Goal: Task Accomplishment & Management: Use online tool/utility

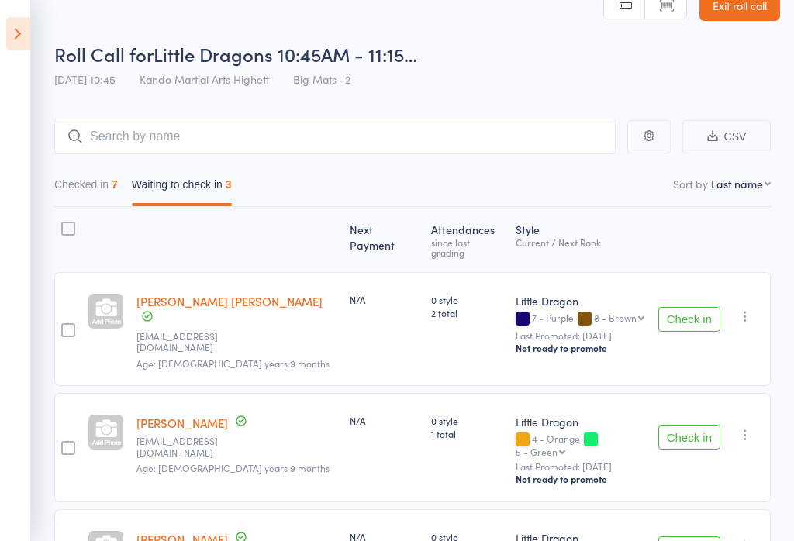
scroll to position [28, 0]
click at [738, 19] on link "Exit roll call" at bounding box center [740, 6] width 81 height 31
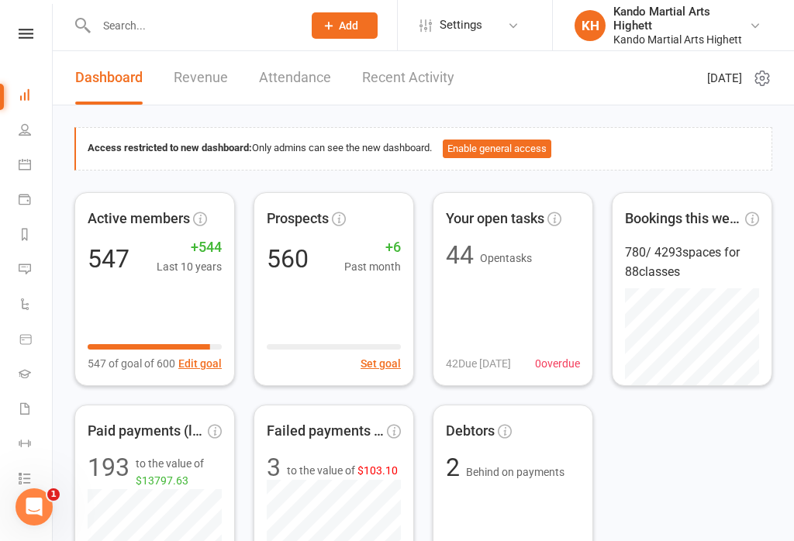
click at [23, 167] on icon at bounding box center [25, 164] width 12 height 12
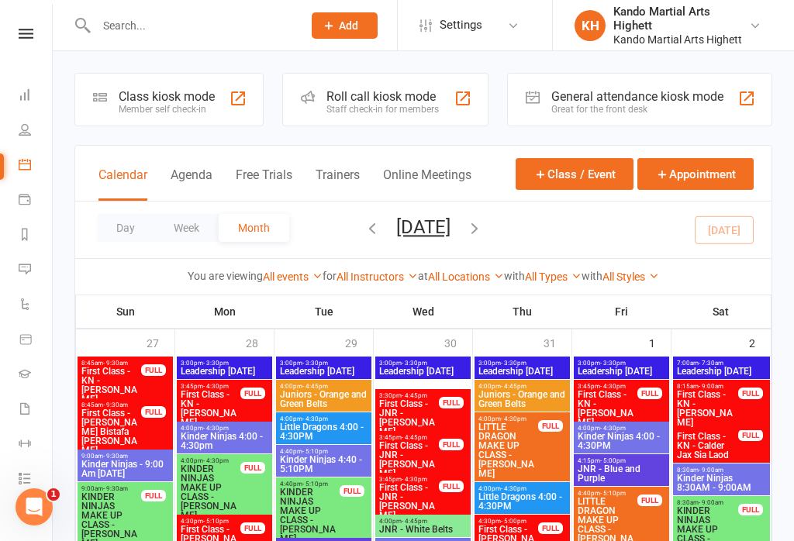
click at [703, 178] on button "Appointment" at bounding box center [695, 174] width 116 height 32
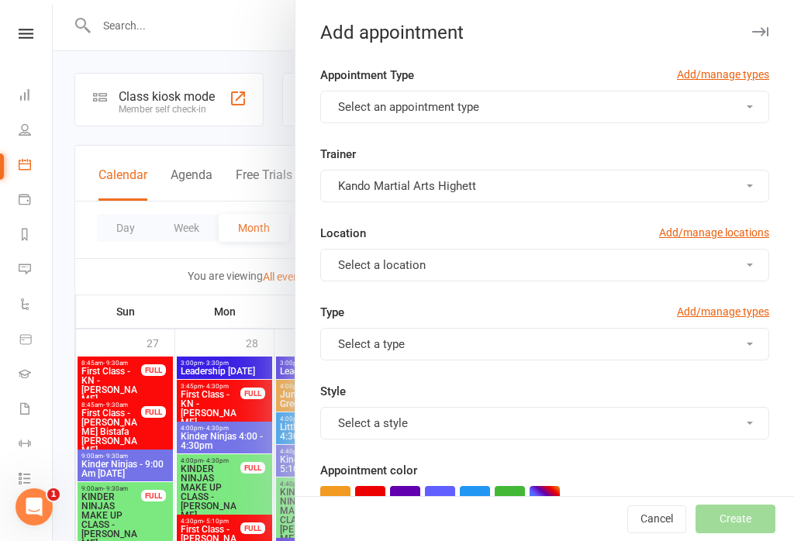
click at [512, 100] on button "Select an appointment type" at bounding box center [544, 107] width 449 height 33
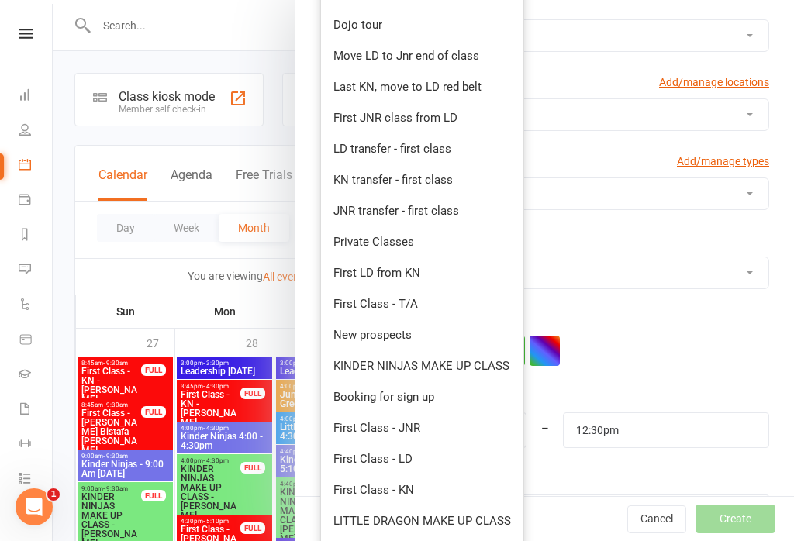
scroll to position [227, 0]
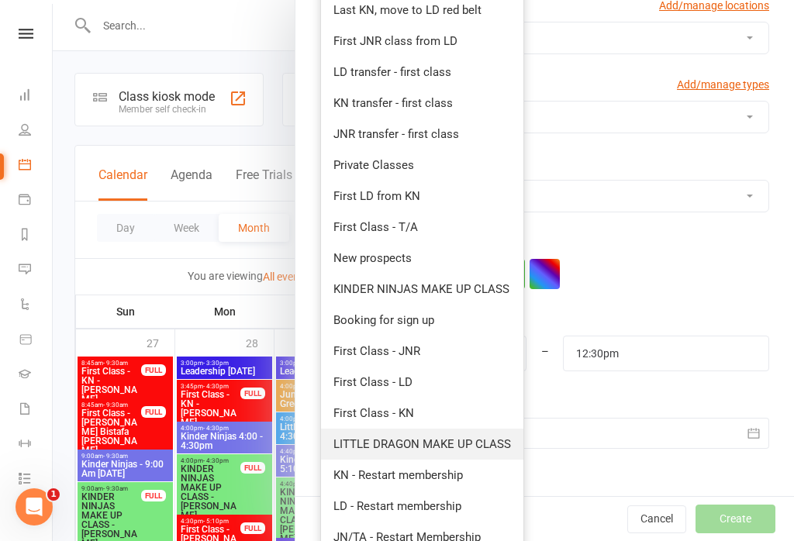
click at [424, 445] on span "LITTLE DRAGON MAKE UP CLASS" at bounding box center [422, 444] width 178 height 14
type input "12:00pm"
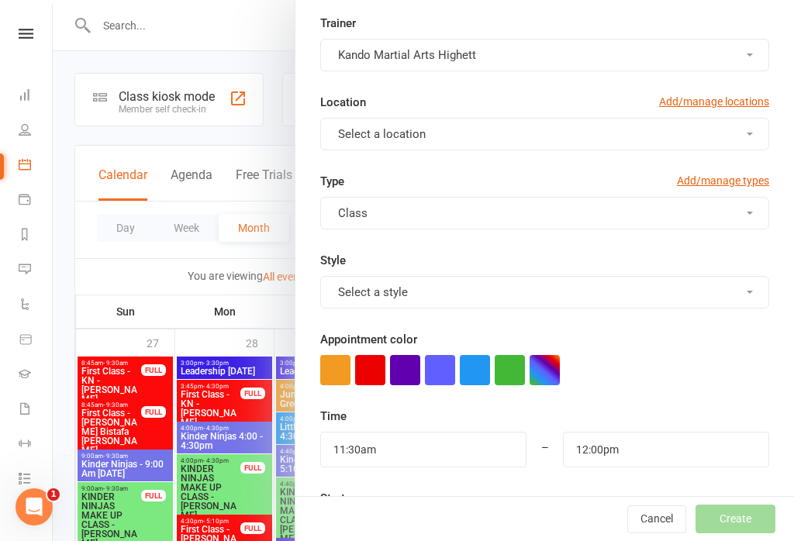
scroll to position [158, 0]
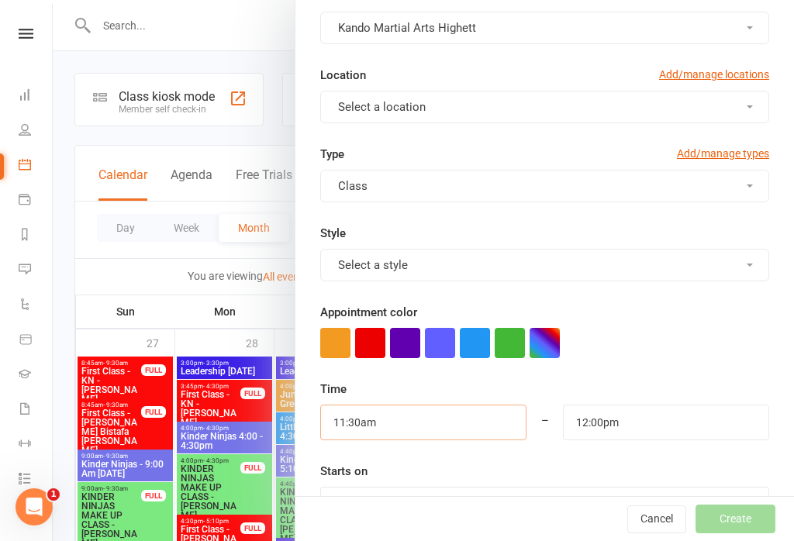
click at [427, 418] on input "11:30am" at bounding box center [423, 423] width 206 height 36
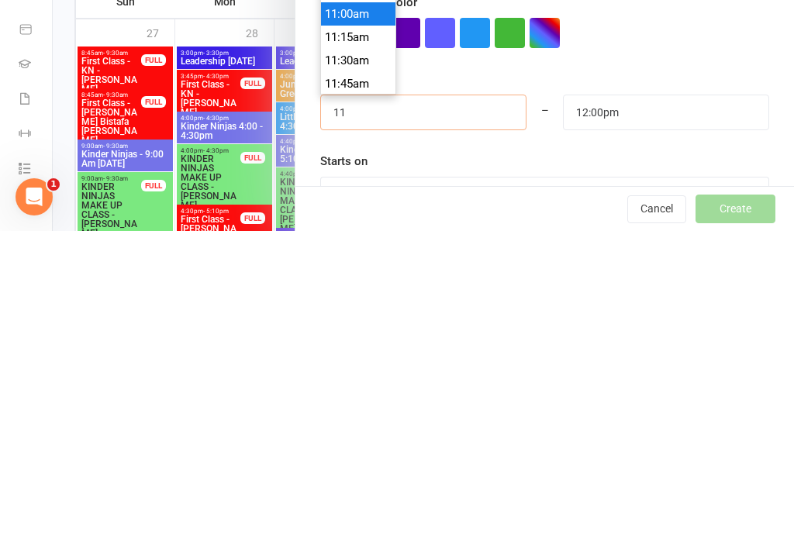
type input "1"
type input "4:40pm"
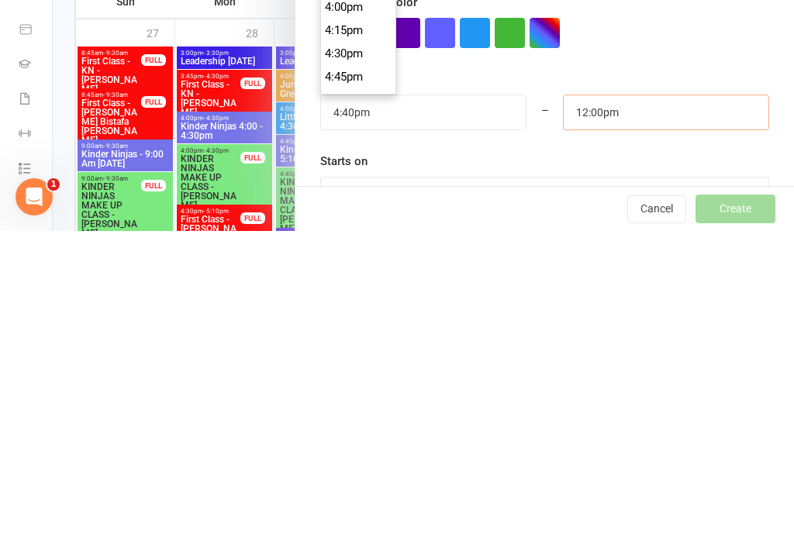
click at [652, 405] on input "12:00pm" at bounding box center [666, 423] width 206 height 36
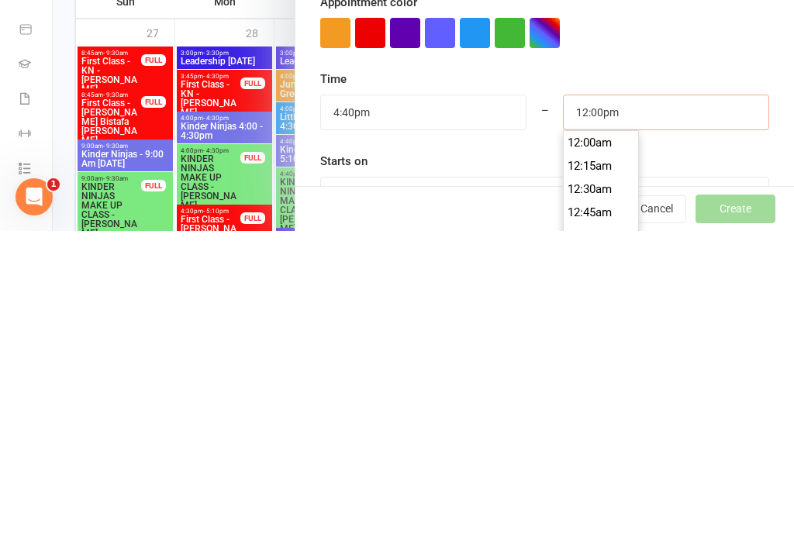
scroll to position [1093, 0]
type input "1"
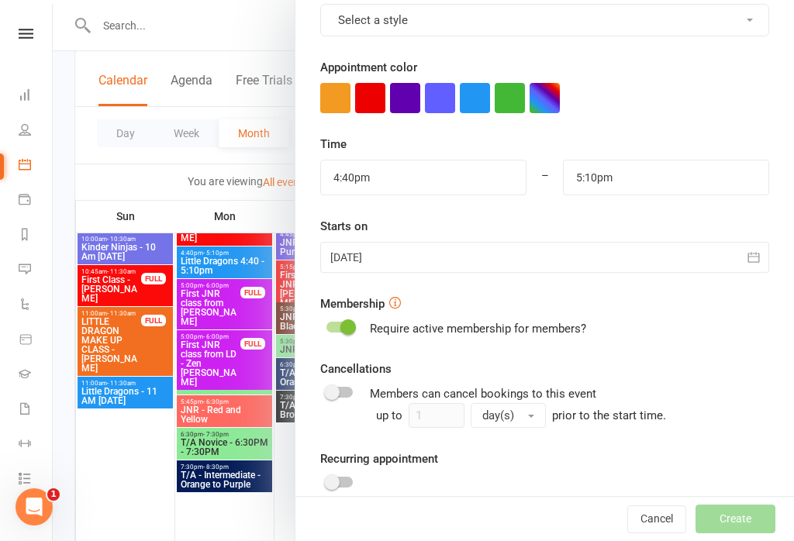
scroll to position [444, 0]
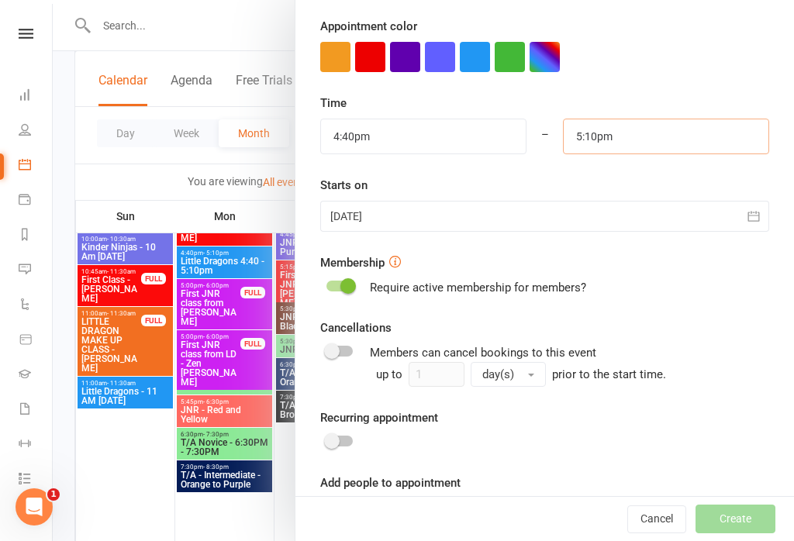
type input "5:10pm"
click at [744, 216] on button "button" at bounding box center [753, 216] width 31 height 31
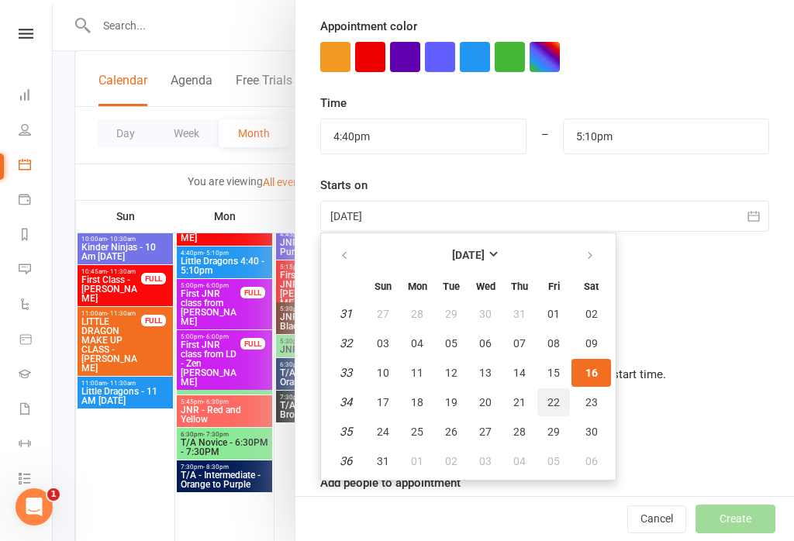
click at [553, 408] on span "22" at bounding box center [554, 402] width 12 height 12
type input "22 Aug 2025"
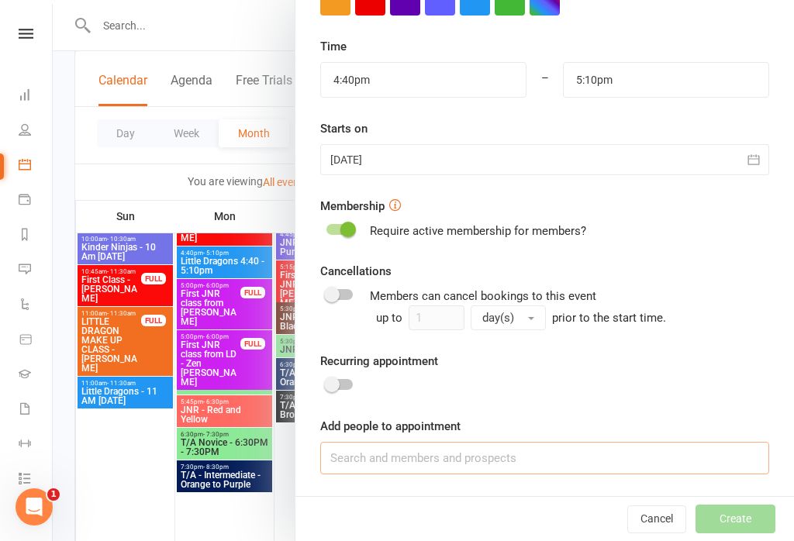
click at [478, 461] on input at bounding box center [544, 458] width 449 height 33
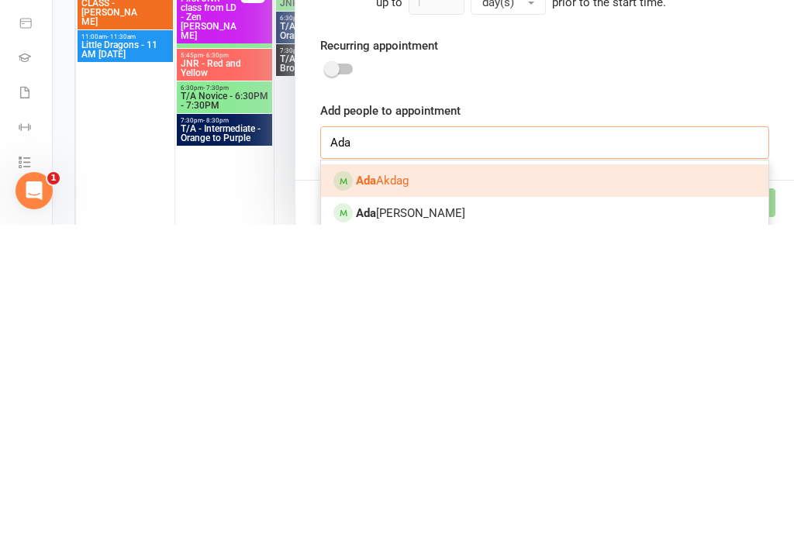
type input "Ada"
click at [495, 481] on link "Ada Akdag" at bounding box center [544, 497] width 447 height 33
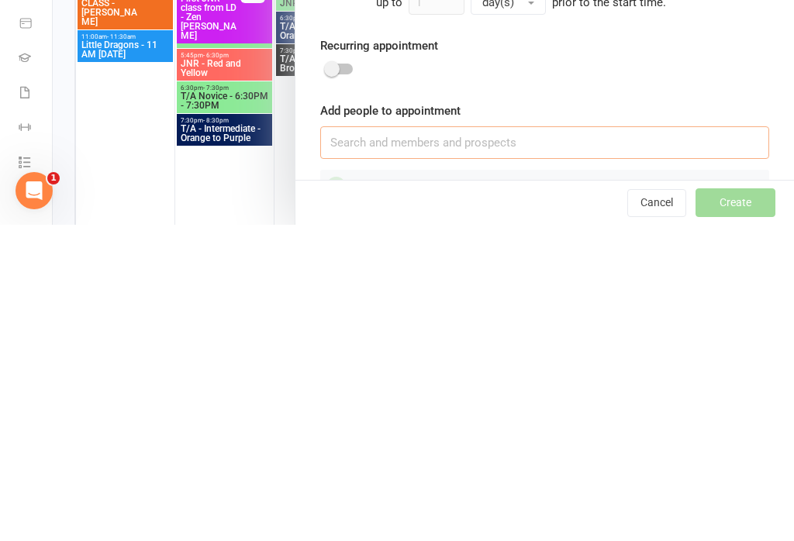
scroll to position [657, 0]
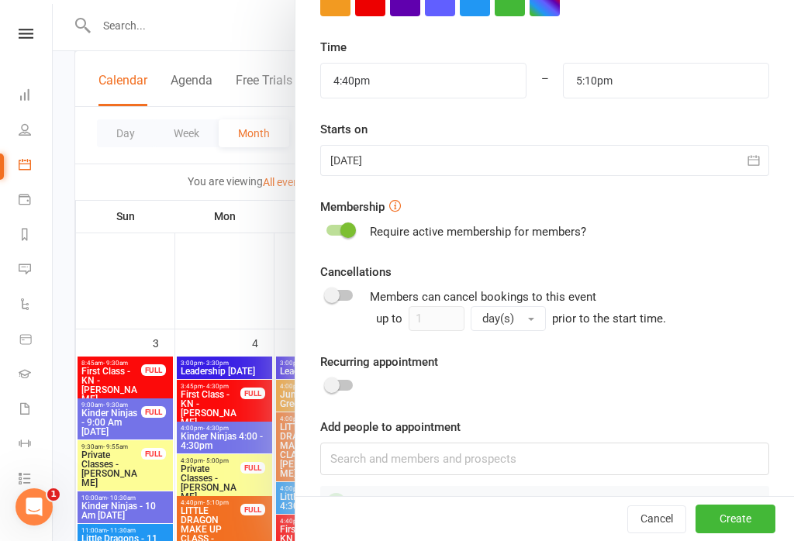
click at [748, 516] on button "Create" at bounding box center [736, 520] width 80 height 28
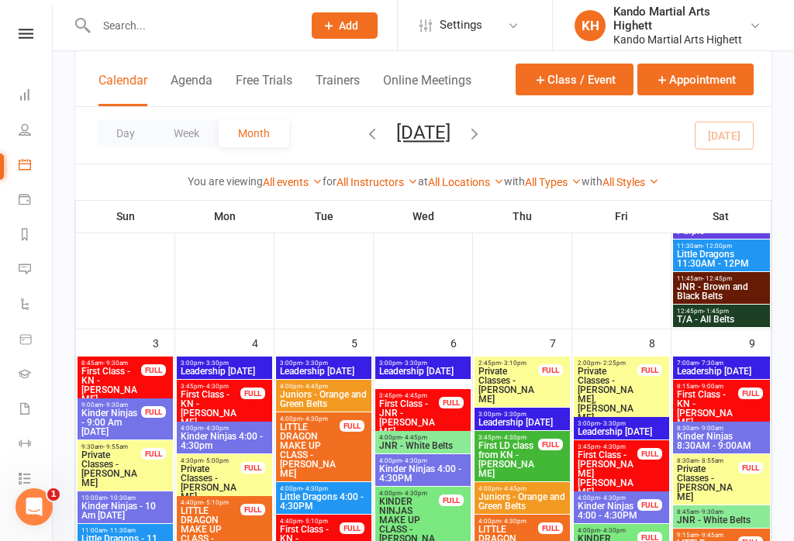
click at [725, 85] on button "Appointment" at bounding box center [695, 80] width 116 height 32
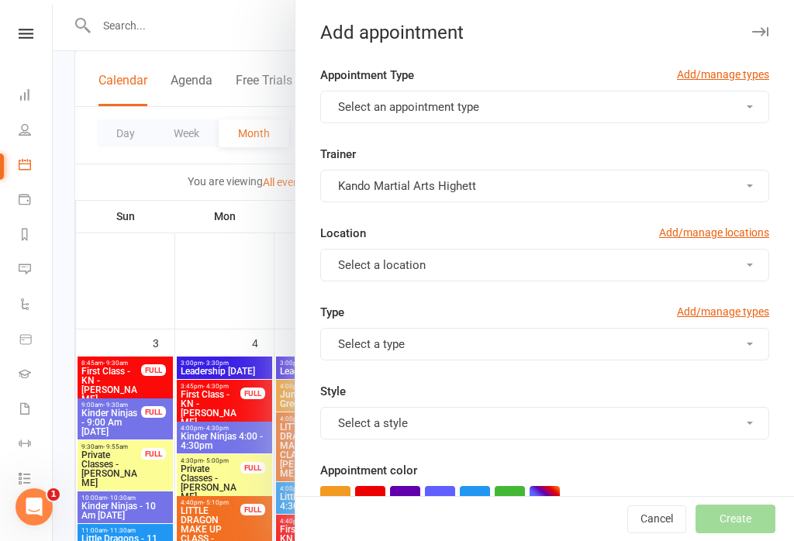
click at [551, 109] on button "Select an appointment type" at bounding box center [544, 107] width 449 height 33
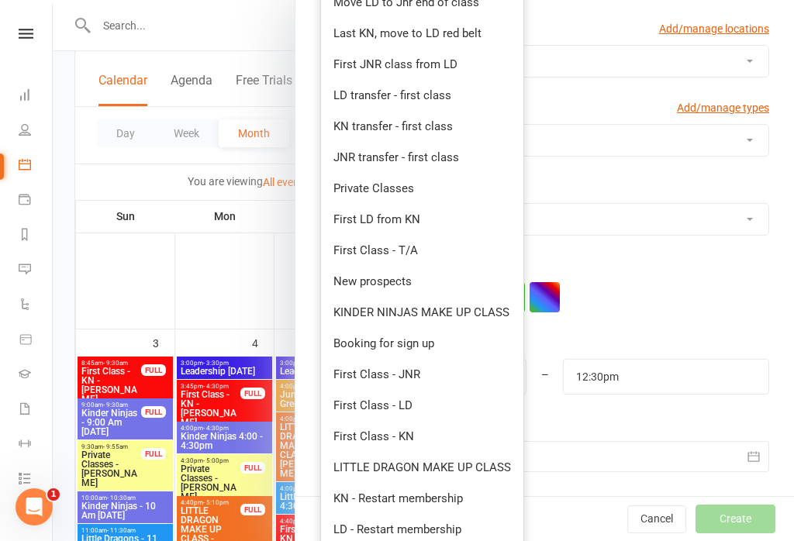
scroll to position [320, 0]
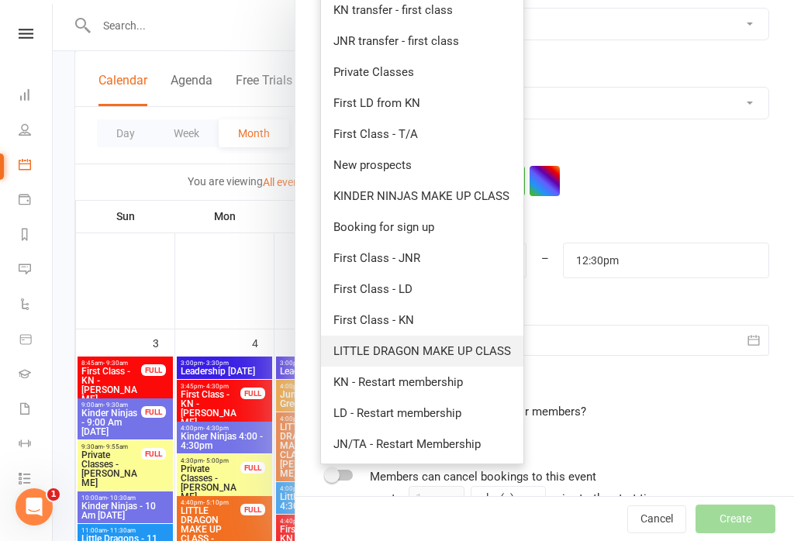
click at [410, 343] on link "LITTLE DRAGON MAKE UP CLASS" at bounding box center [422, 351] width 202 height 31
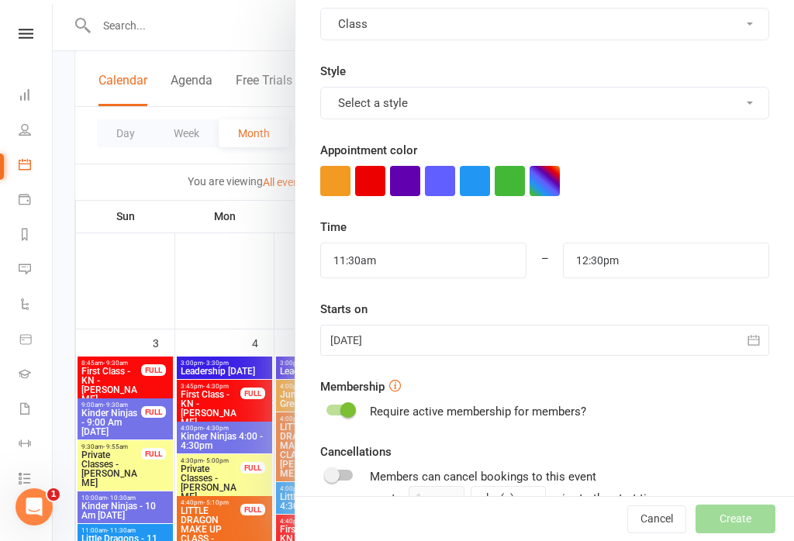
type input "12:00pm"
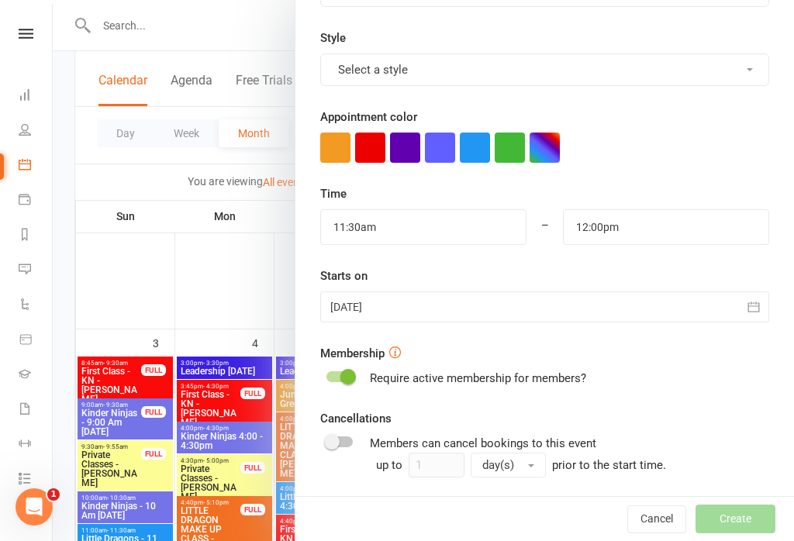
scroll to position [360, 0]
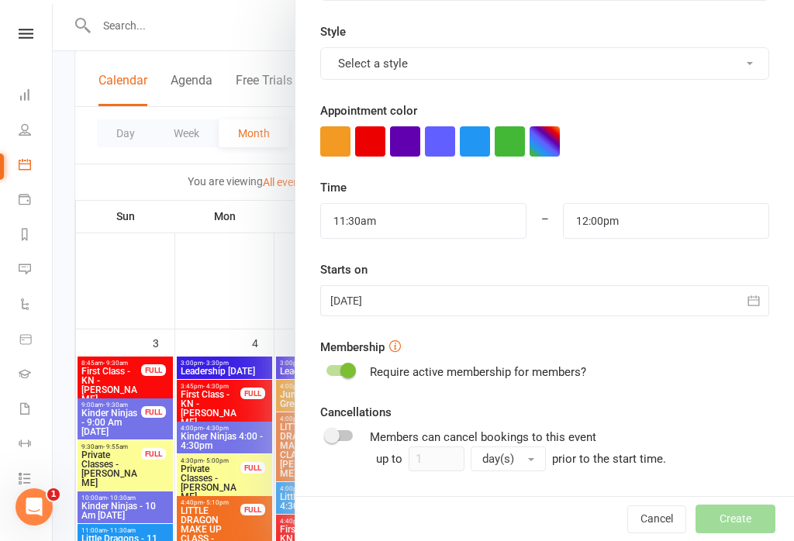
click at [714, 298] on div at bounding box center [544, 300] width 449 height 31
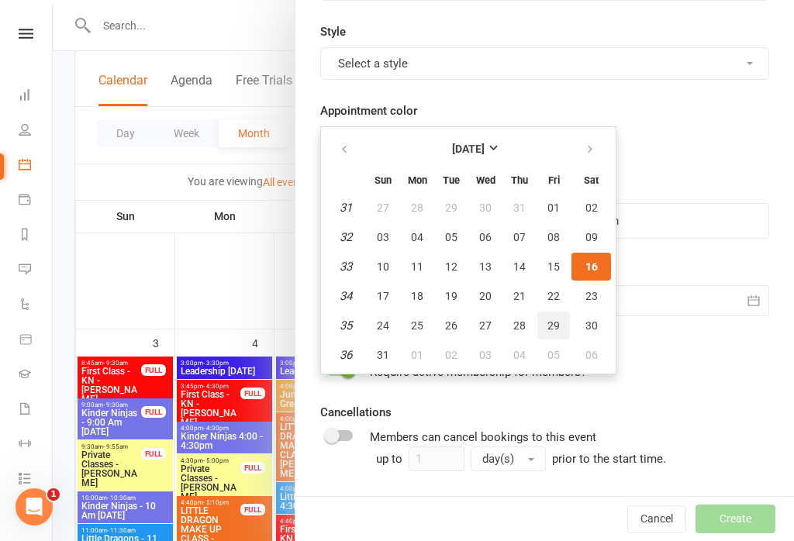
click at [557, 327] on span "29" at bounding box center [554, 326] width 12 height 12
type input "29 Aug 2025"
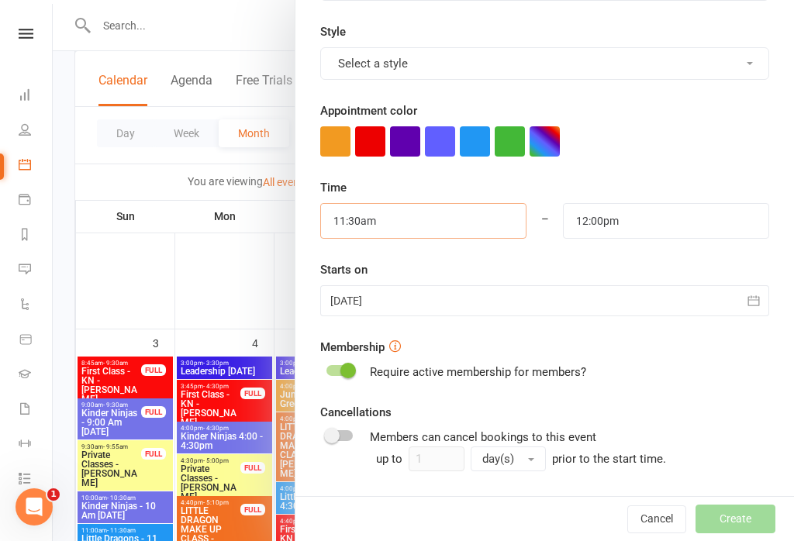
click at [474, 221] on input "11:30am" at bounding box center [423, 221] width 206 height 36
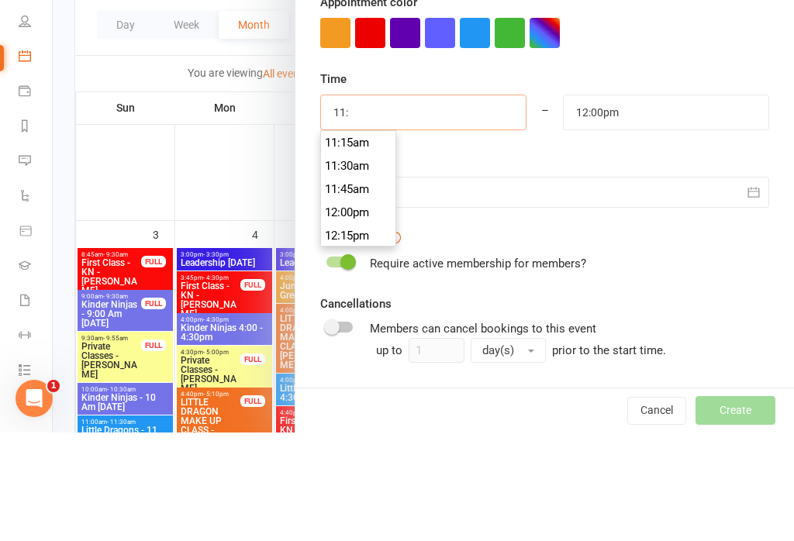
scroll to position [1000, 0]
type input "1"
type input "4:40pm"
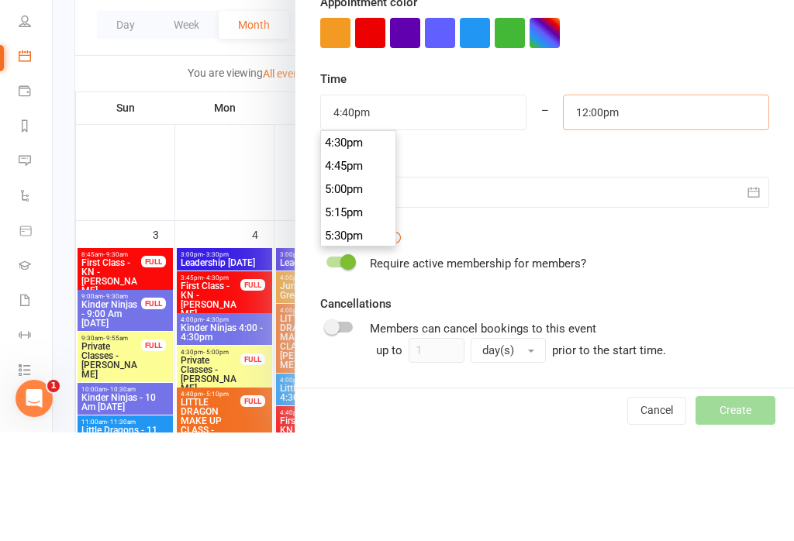
click at [634, 203] on input "12:00pm" at bounding box center [666, 221] width 206 height 36
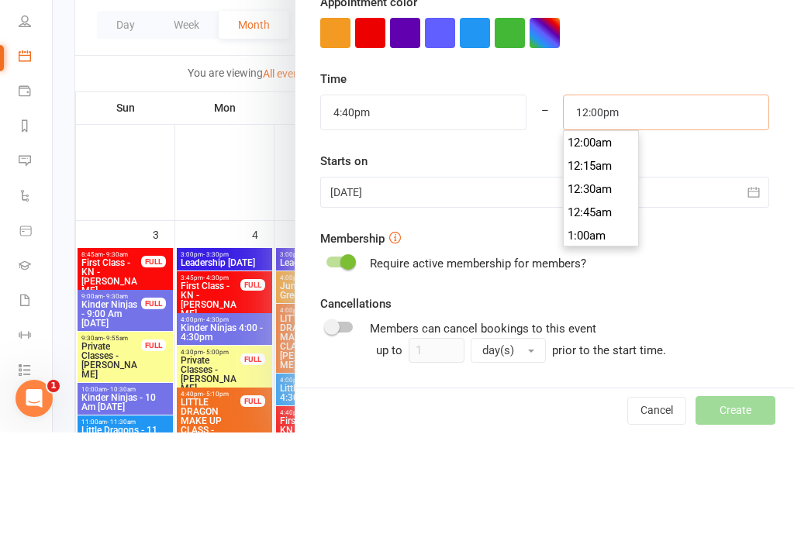
scroll to position [1093, 0]
type input "1"
type input "5:10pm"
click at [713, 126] on div at bounding box center [544, 141] width 449 height 30
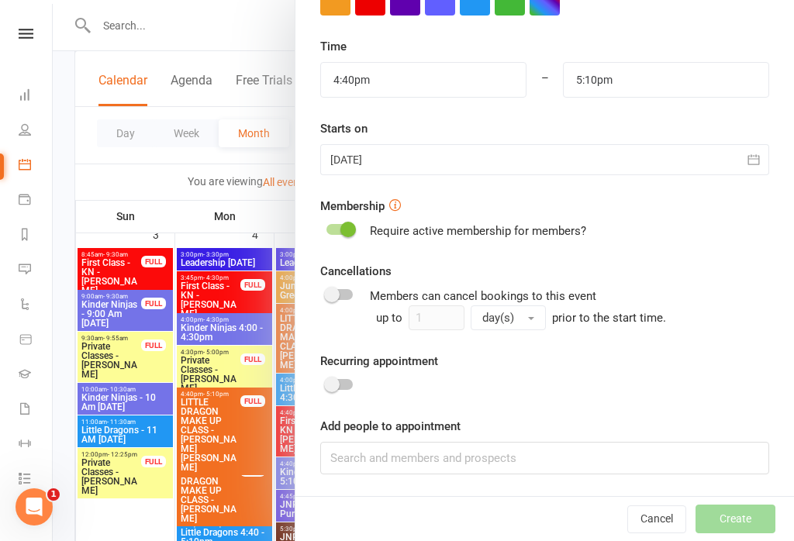
scroll to position [500, 0]
click at [575, 458] on input at bounding box center [544, 459] width 449 height 33
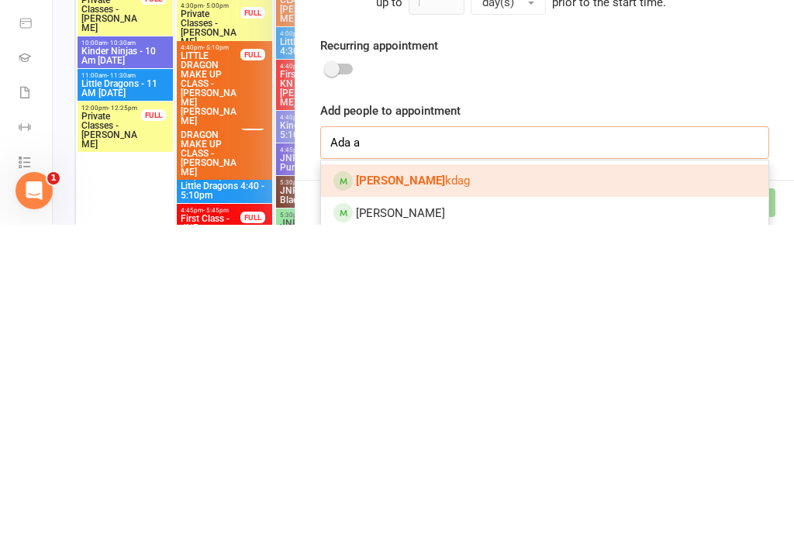
type input "Ada a"
click at [430, 481] on link "Ada A kdag" at bounding box center [544, 497] width 447 height 33
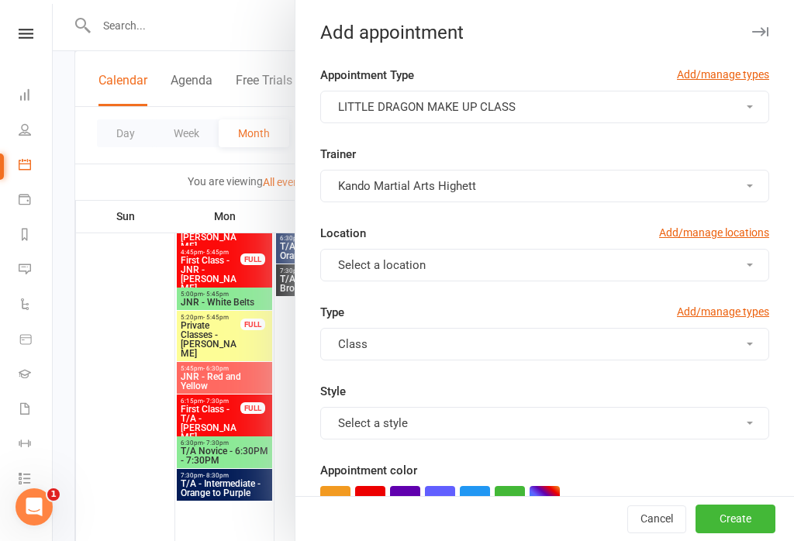
scroll to position [0, 0]
click at [731, 516] on button "Create" at bounding box center [736, 520] width 80 height 28
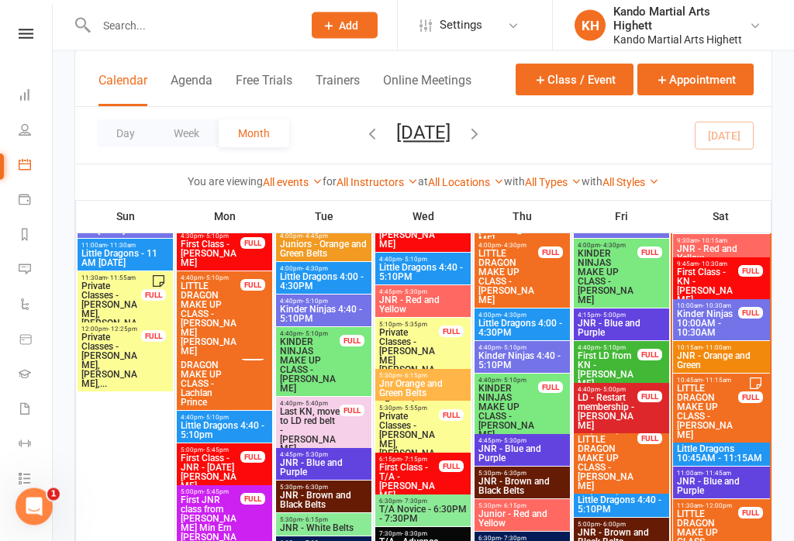
scroll to position [1590, 0]
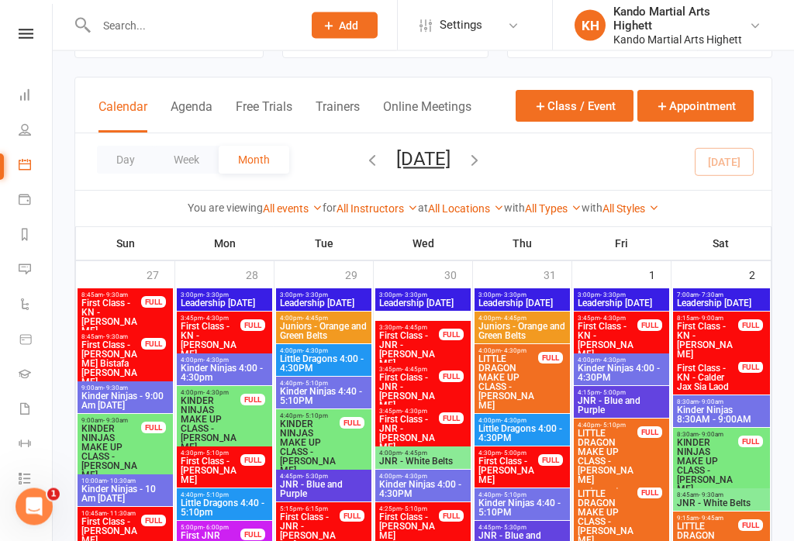
click at [364, 155] on icon "button" at bounding box center [372, 160] width 17 height 17
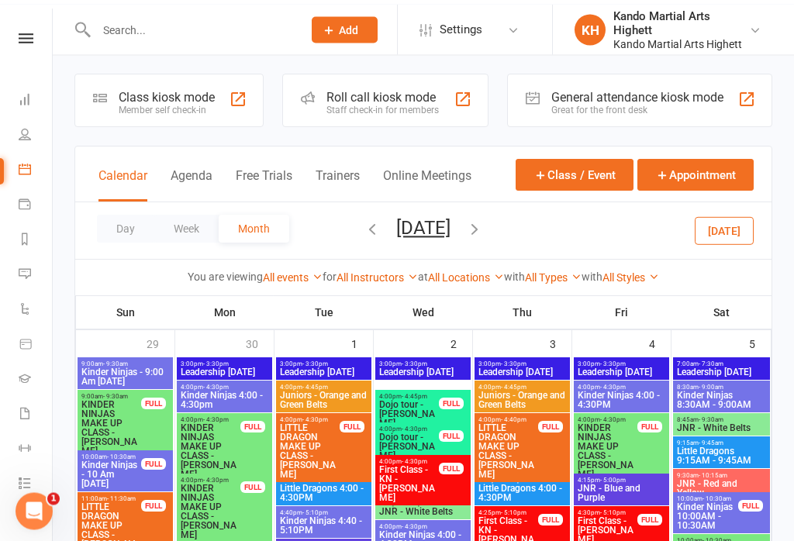
scroll to position [0, 0]
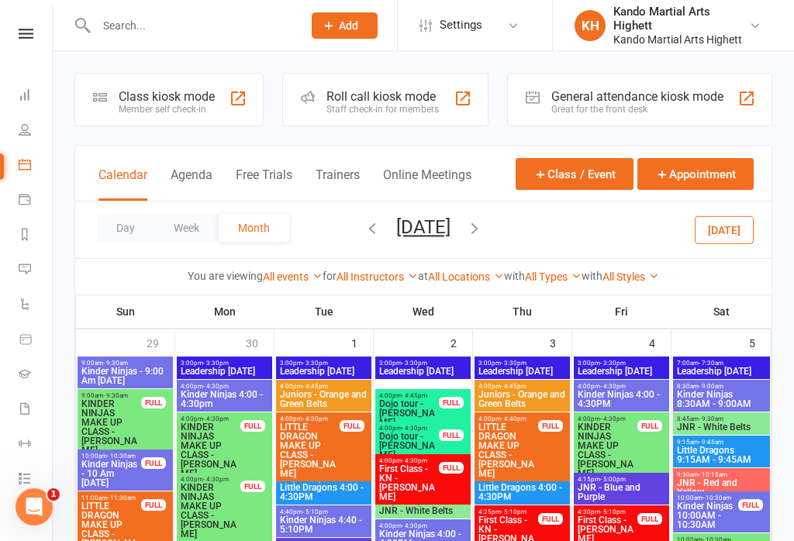
click at [364, 228] on icon "button" at bounding box center [372, 227] width 17 height 17
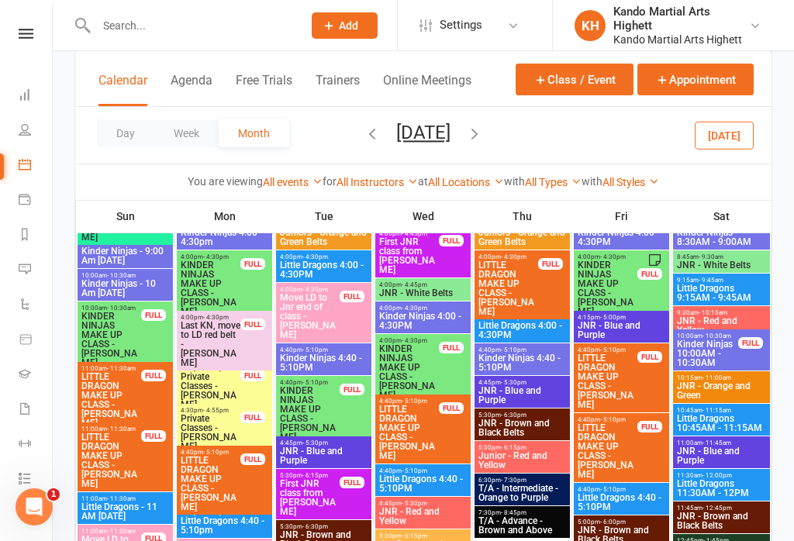
scroll to position [3715, 0]
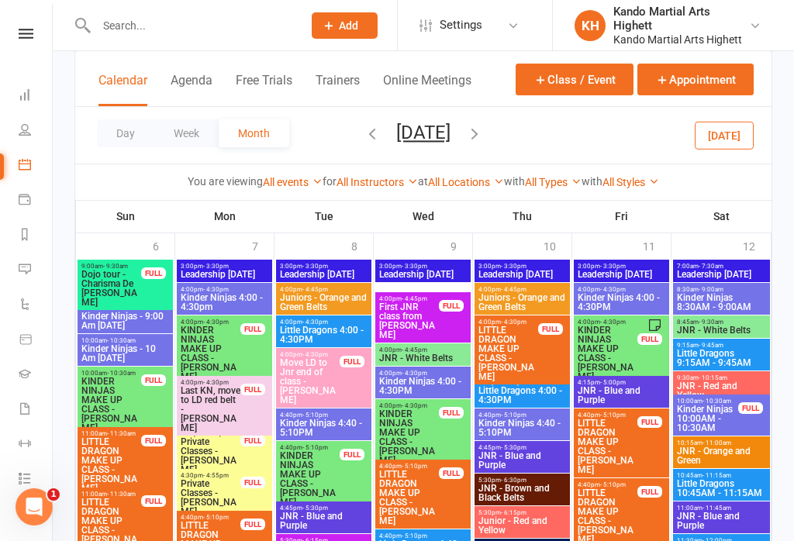
click at [483, 130] on icon "button" at bounding box center [474, 133] width 17 height 17
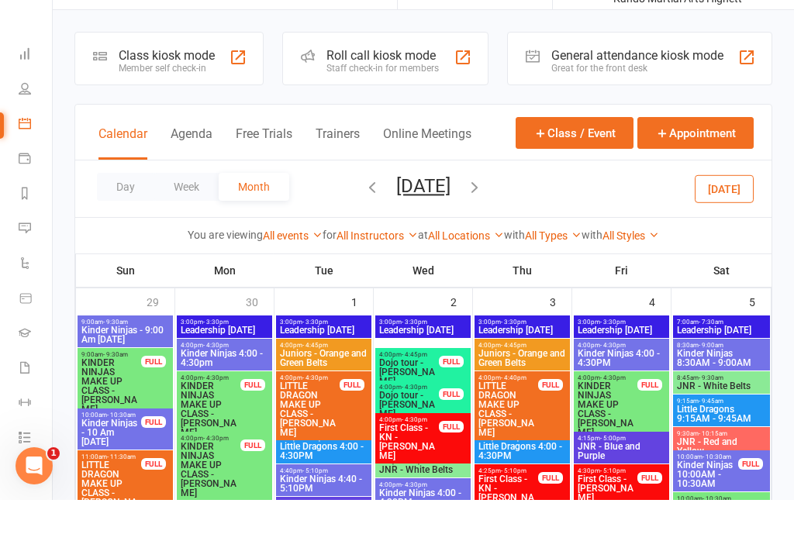
scroll to position [41, 0]
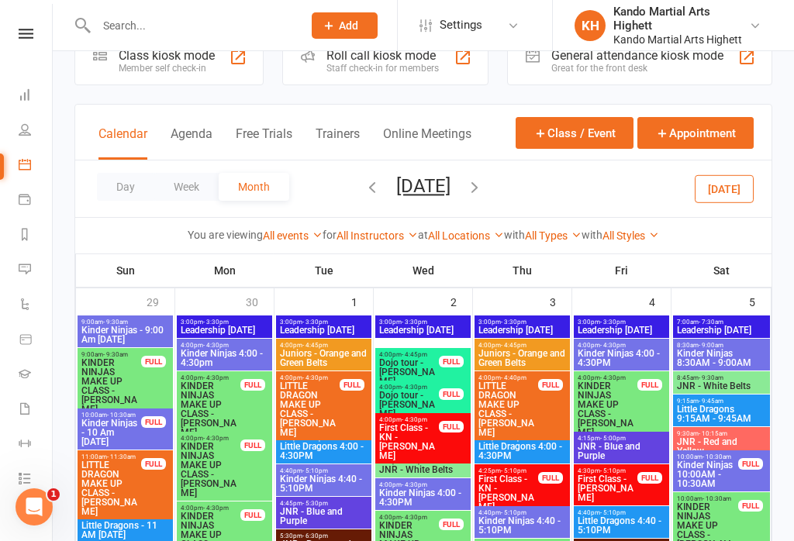
click at [364, 186] on icon "button" at bounding box center [372, 186] width 17 height 17
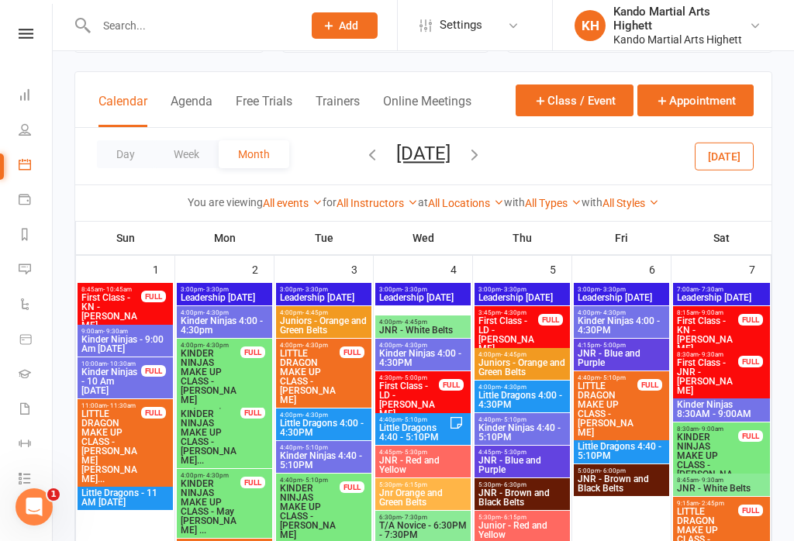
scroll to position [70, 0]
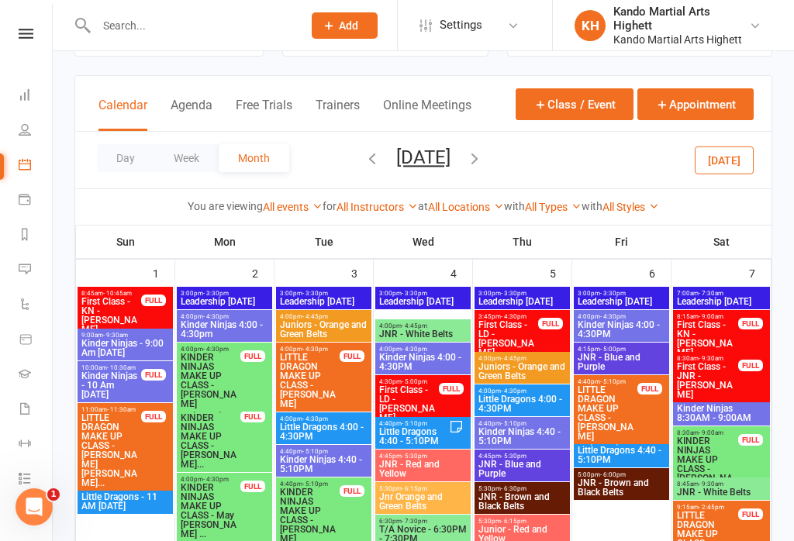
click at [368, 143] on div "Day Week Month June 2025 August 2025 Sun Mon Tue Wed Thu Fri Sat 27 28 29 30 31…" at bounding box center [423, 160] width 696 height 57
click at [364, 152] on icon "button" at bounding box center [372, 158] width 17 height 17
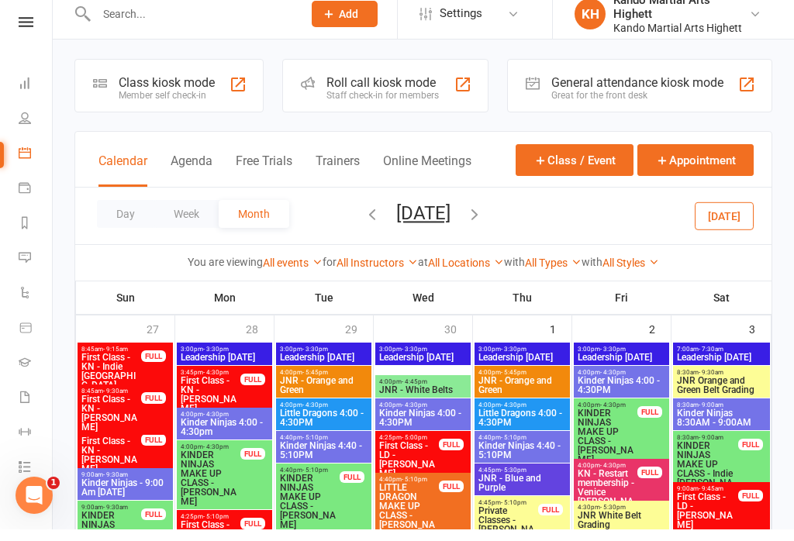
scroll to position [28, 0]
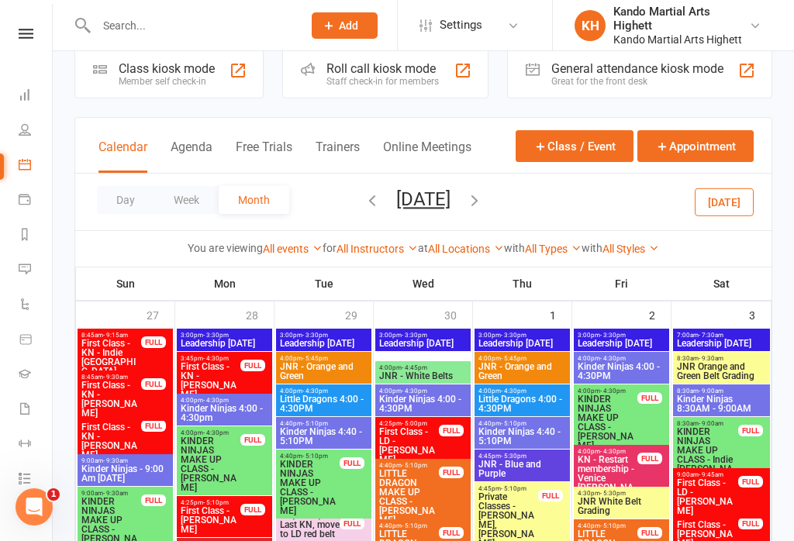
click at [382, 209] on span "May 2025 August 2025 Sun Mon Tue Wed Thu Fri Sat 27 28 29 30 31 01 02 03 04 05 …" at bounding box center [423, 201] width 85 height 27
click at [364, 207] on icon "button" at bounding box center [372, 200] width 17 height 17
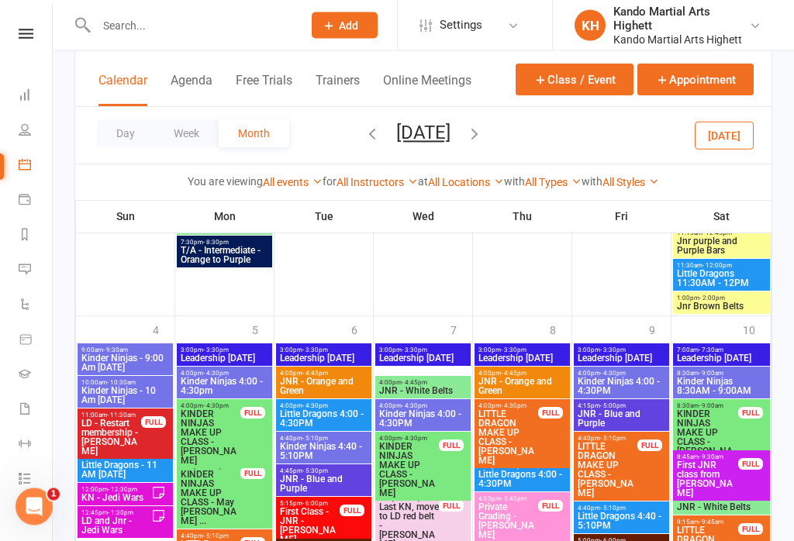
scroll to position [2897, 0]
click at [118, 26] on input "text" at bounding box center [192, 26] width 200 height 22
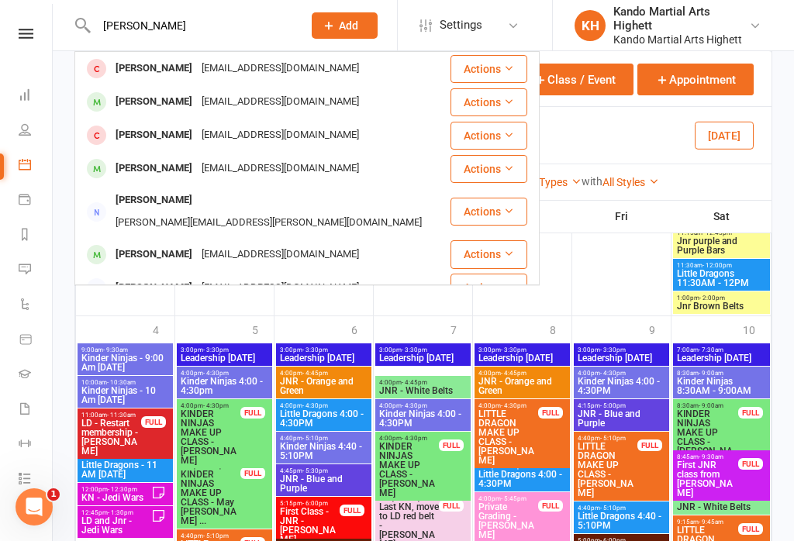
type input "Nathaniel"
click at [190, 98] on div "Nathaniel Goldberg" at bounding box center [154, 102] width 86 height 22
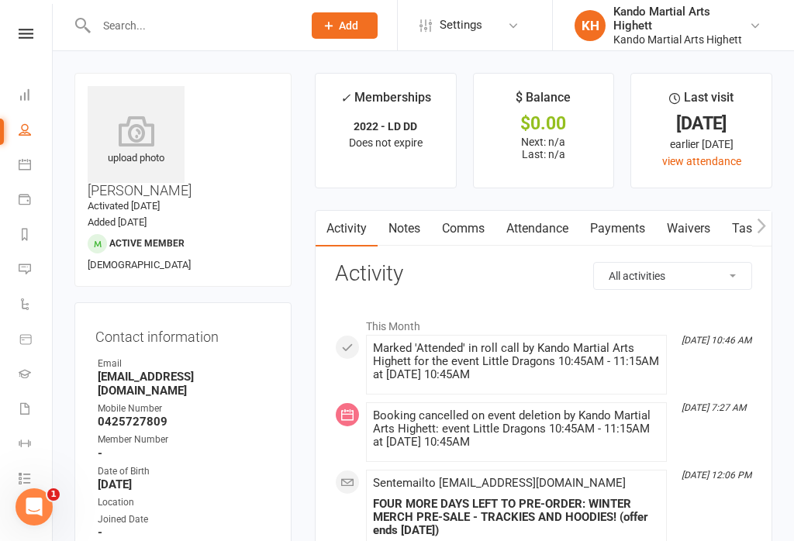
click at [534, 235] on link "Attendance" at bounding box center [538, 229] width 84 height 36
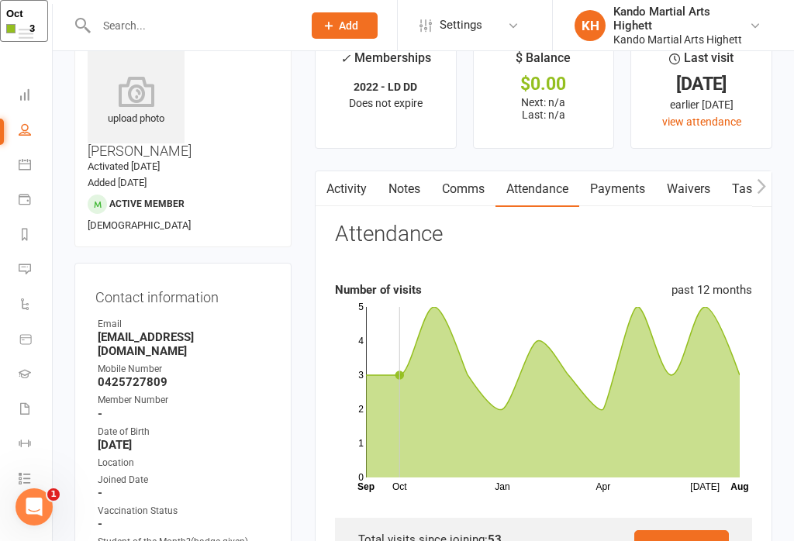
scroll to position [40, 0]
click at [342, 190] on link "Activity" at bounding box center [347, 189] width 62 height 36
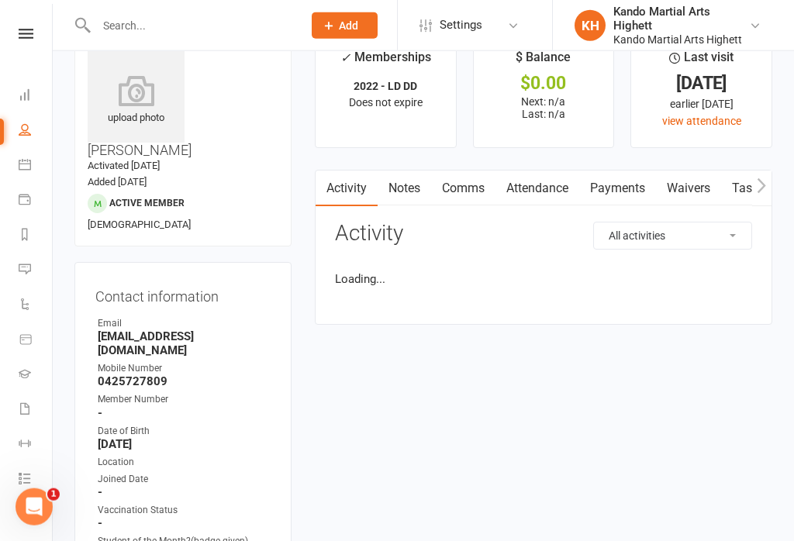
scroll to position [64, 0]
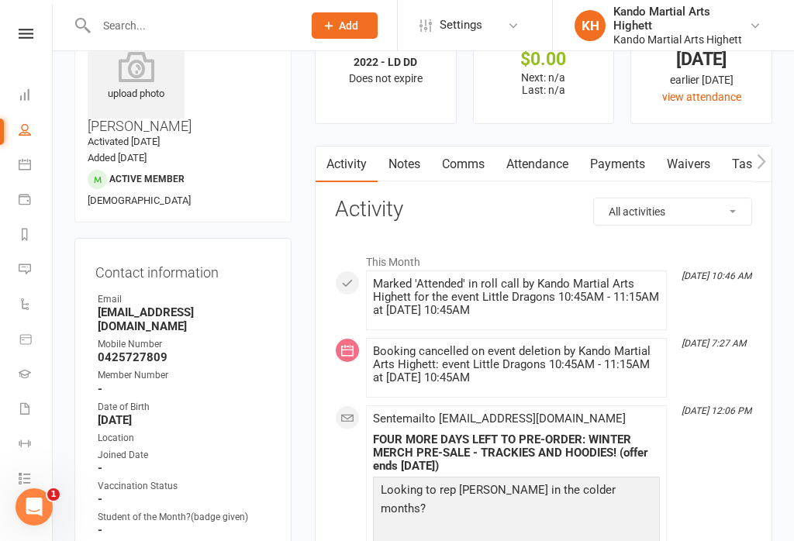
click at [472, 153] on link "Comms" at bounding box center [463, 165] width 64 height 36
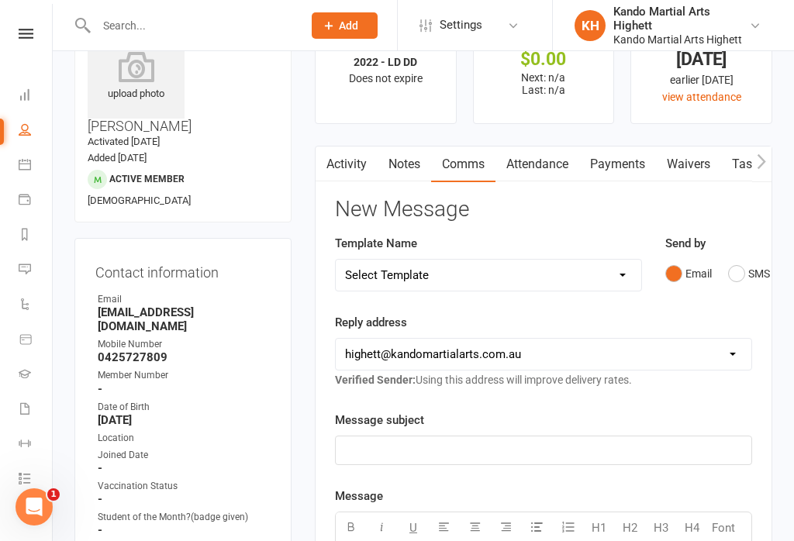
click at [412, 164] on link "Notes" at bounding box center [405, 165] width 54 height 36
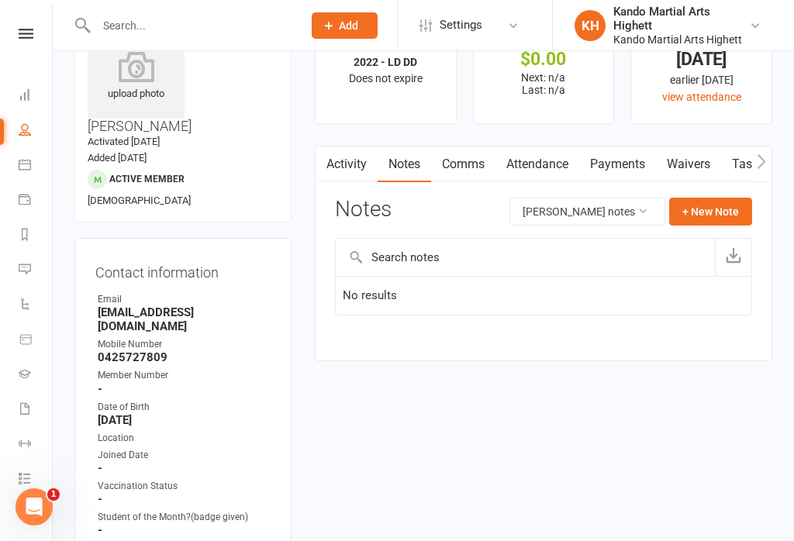
click at [526, 168] on link "Attendance" at bounding box center [538, 165] width 84 height 36
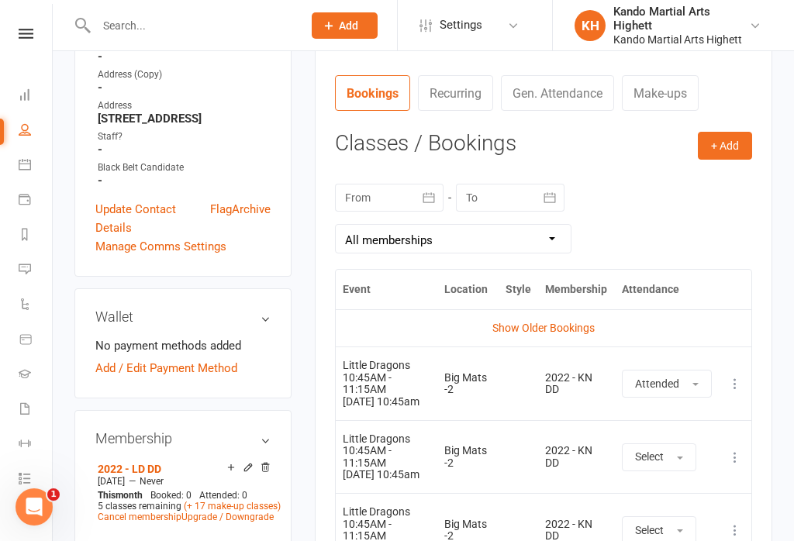
scroll to position [568, 0]
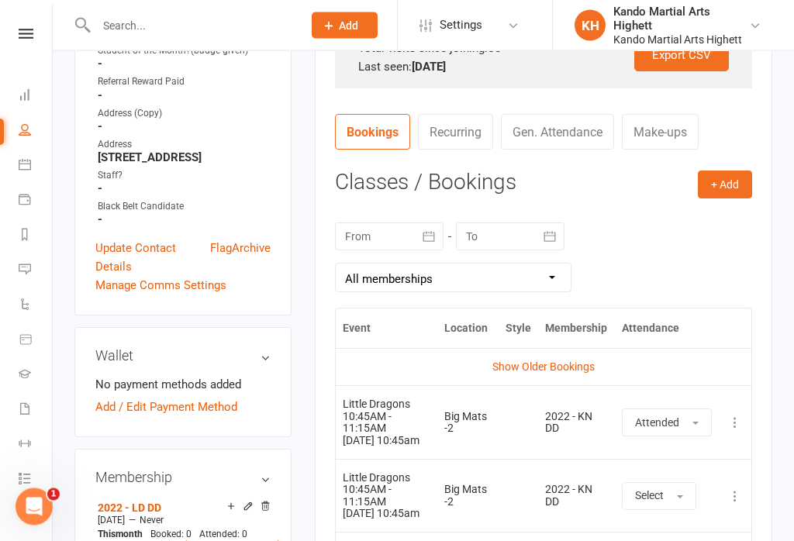
click at [529, 266] on select "All memberships From other Members 2022 - LD DD Starter Program - 4 weeks plus …" at bounding box center [453, 278] width 235 height 28
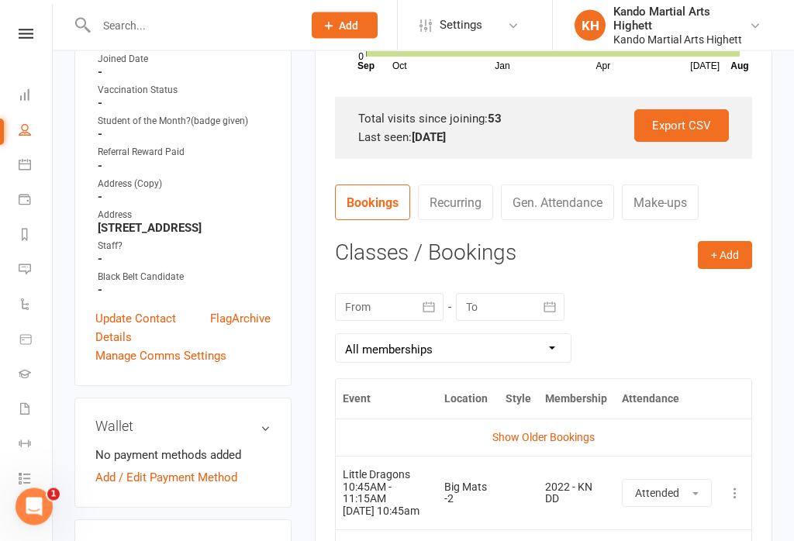
click at [545, 349] on select "All memberships From other Members 2022 - LD DD Starter Program - 4 weeks plus …" at bounding box center [453, 349] width 235 height 28
select select "1"
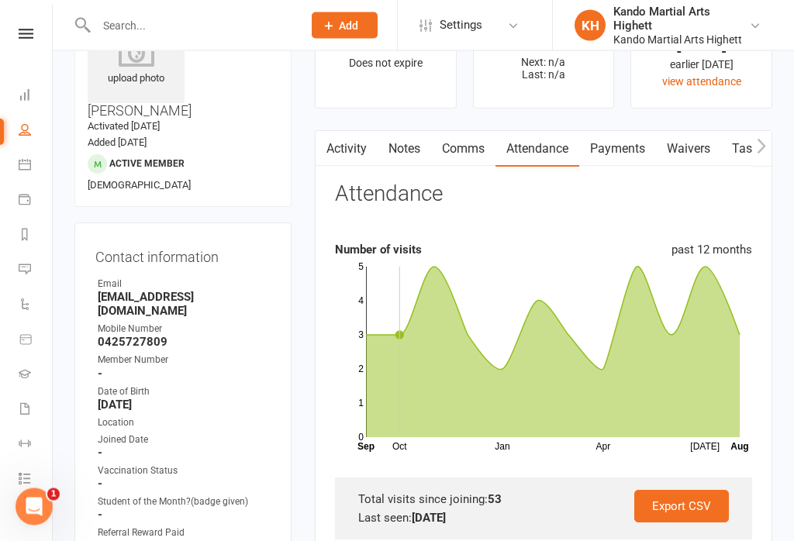
scroll to position [0, 0]
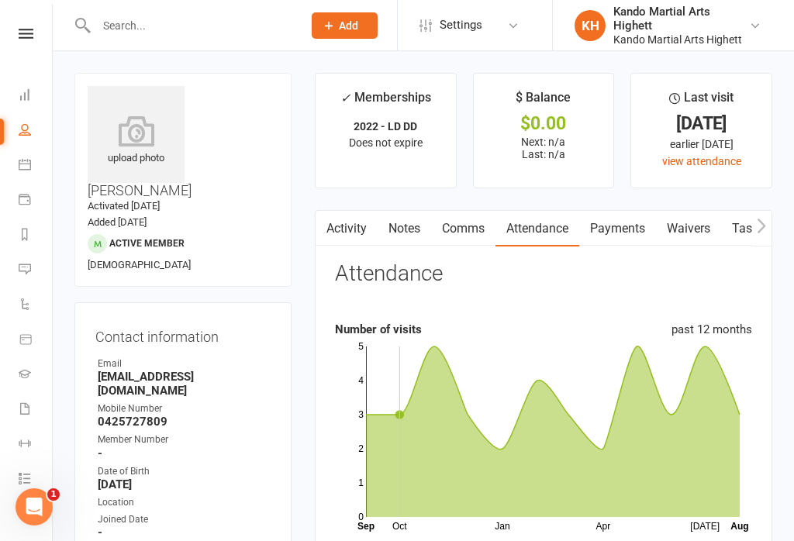
click at [30, 159] on icon at bounding box center [25, 164] width 12 height 12
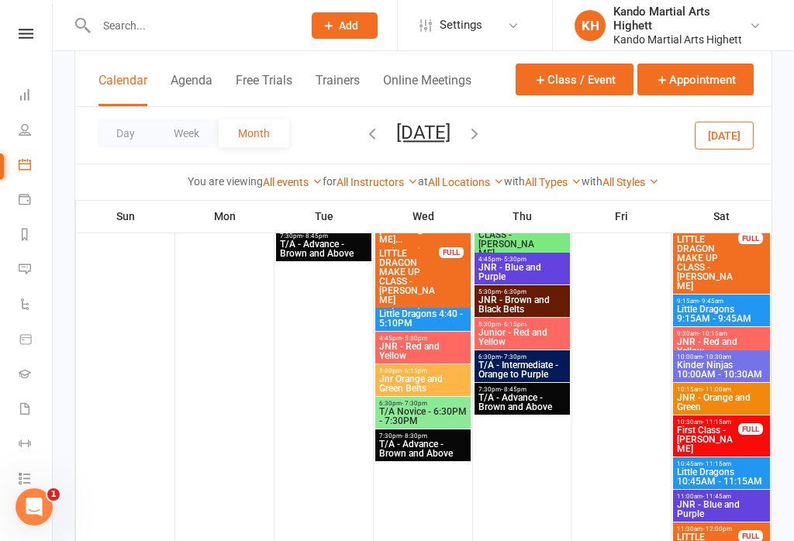
click at [364, 134] on icon "button" at bounding box center [372, 133] width 17 height 17
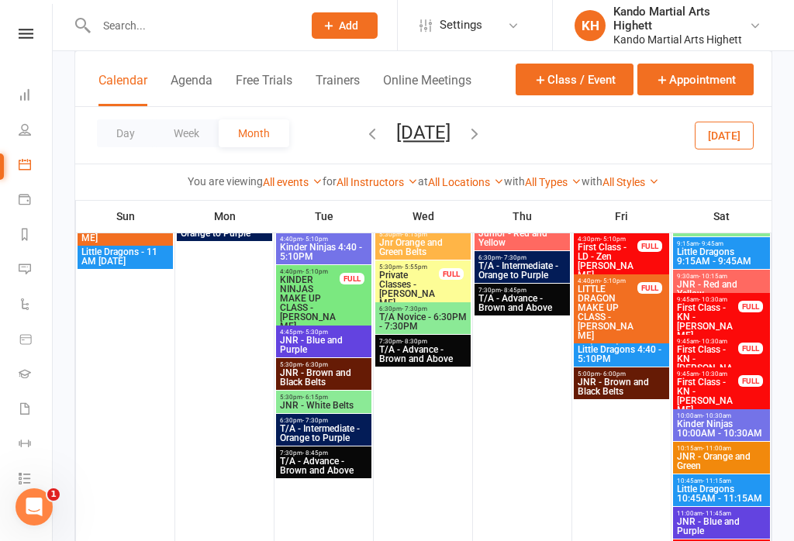
click at [364, 138] on icon "button" at bounding box center [372, 133] width 17 height 17
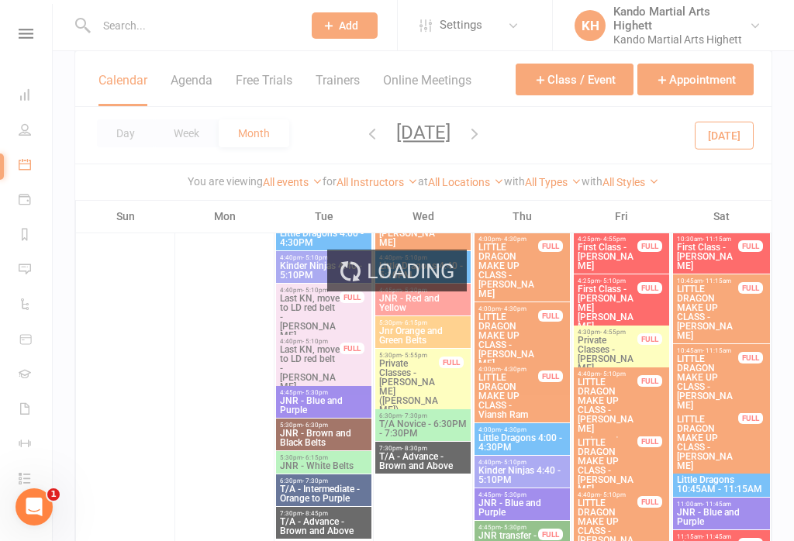
click at [483, 140] on icon "button" at bounding box center [474, 133] width 17 height 17
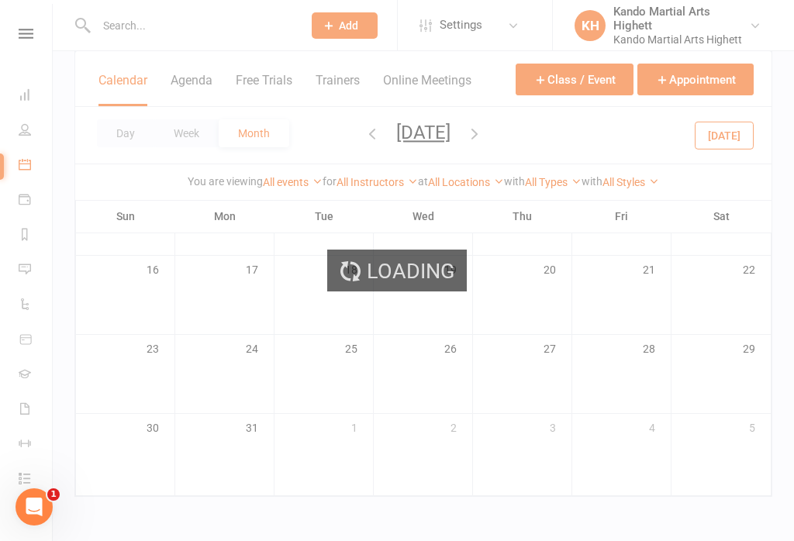
click at [520, 132] on div "Loading" at bounding box center [397, 270] width 794 height 541
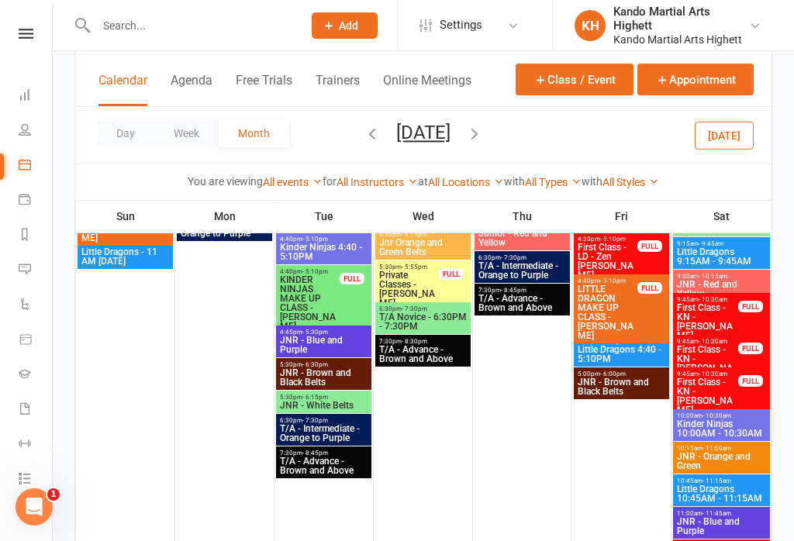
click at [483, 133] on icon "button" at bounding box center [474, 133] width 17 height 17
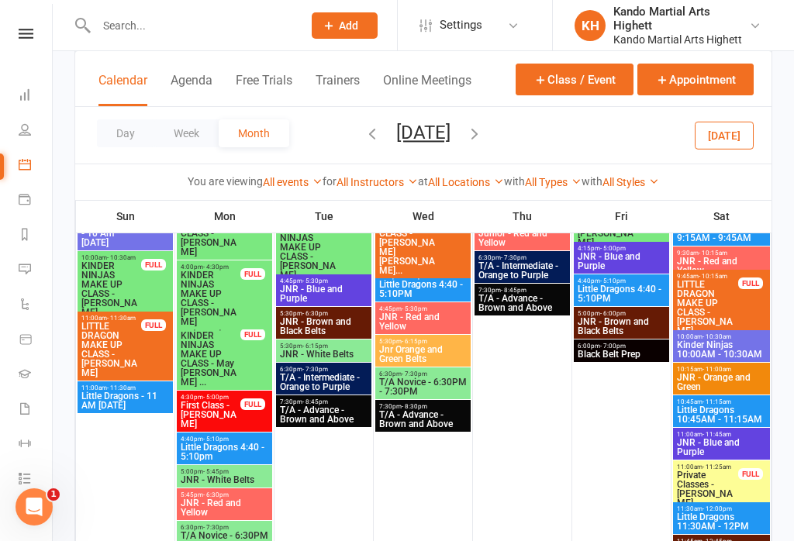
click at [483, 139] on icon "button" at bounding box center [474, 133] width 17 height 17
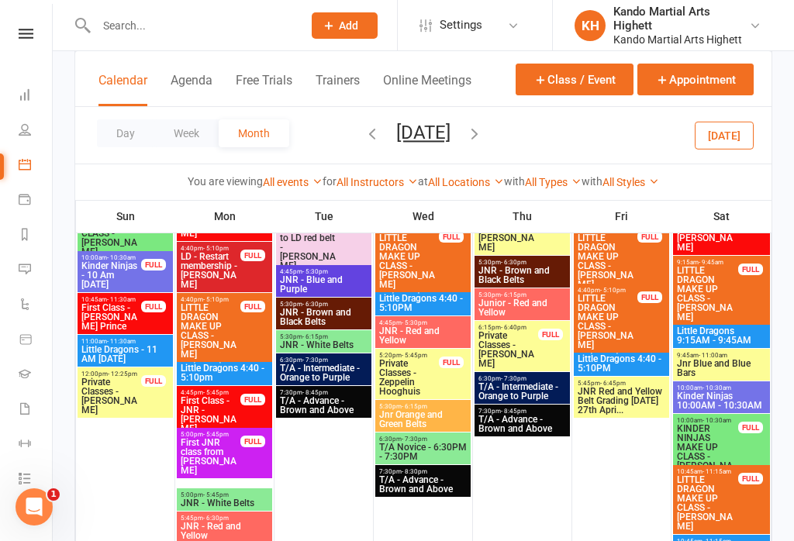
click at [483, 133] on icon "button" at bounding box center [474, 133] width 17 height 17
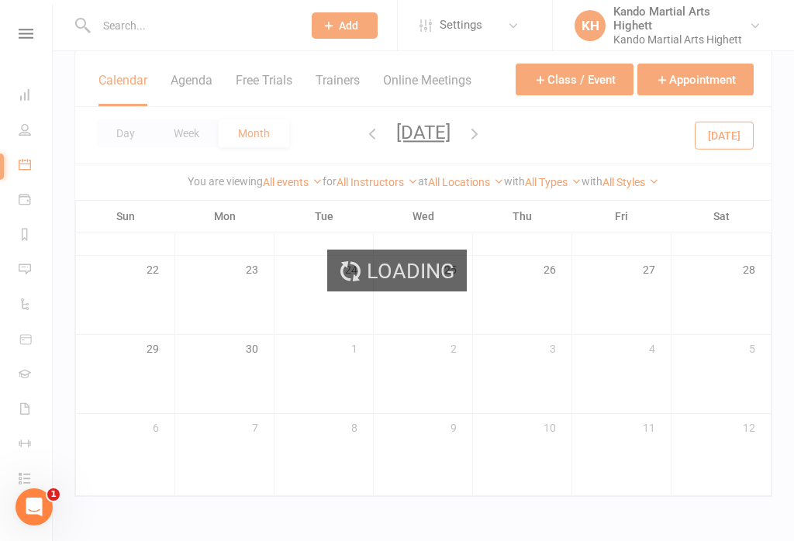
scroll to position [274, 0]
click at [485, 194] on div "Loading" at bounding box center [397, 270] width 794 height 541
click at [499, 136] on div "Loading" at bounding box center [397, 270] width 794 height 541
click at [494, 140] on div "Loading" at bounding box center [397, 270] width 794 height 541
click at [496, 126] on div "Loading" at bounding box center [397, 270] width 794 height 541
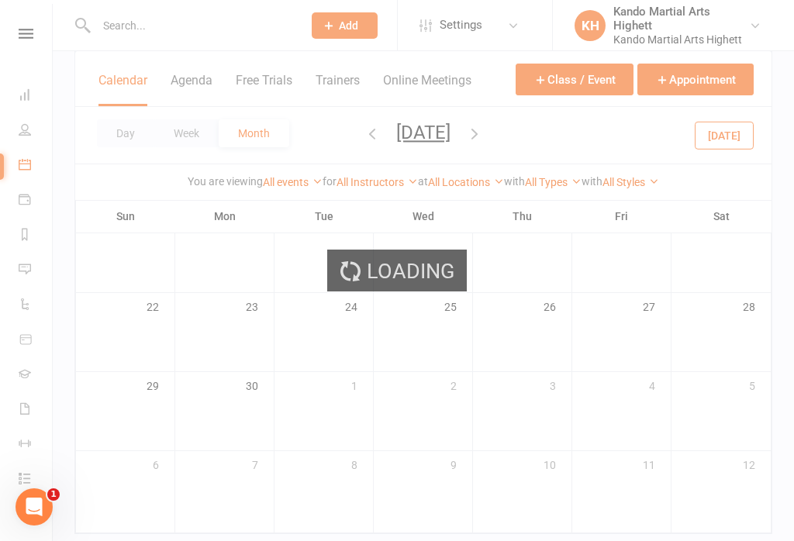
click at [495, 133] on div "Loading" at bounding box center [397, 270] width 794 height 541
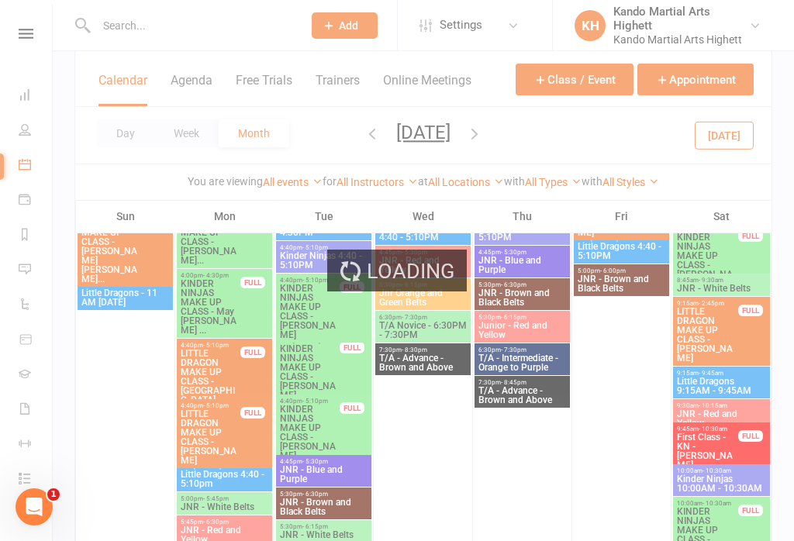
scroll to position [268, 0]
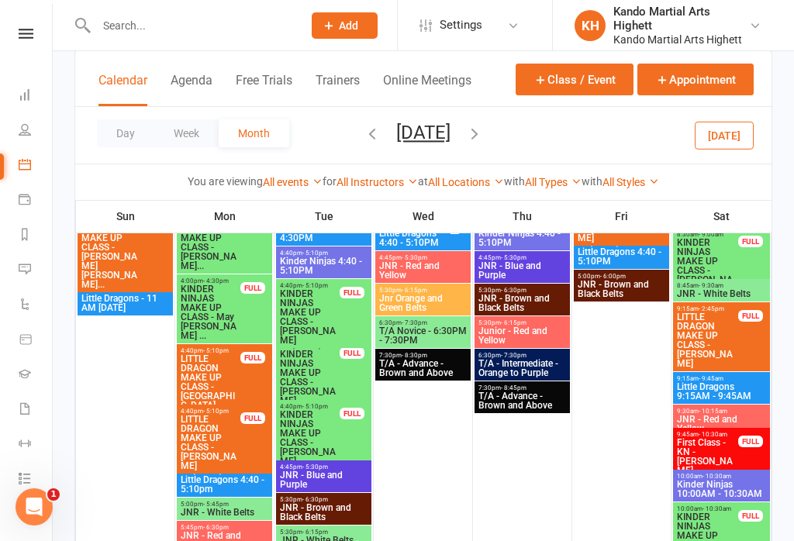
click at [483, 134] on icon "button" at bounding box center [474, 133] width 17 height 17
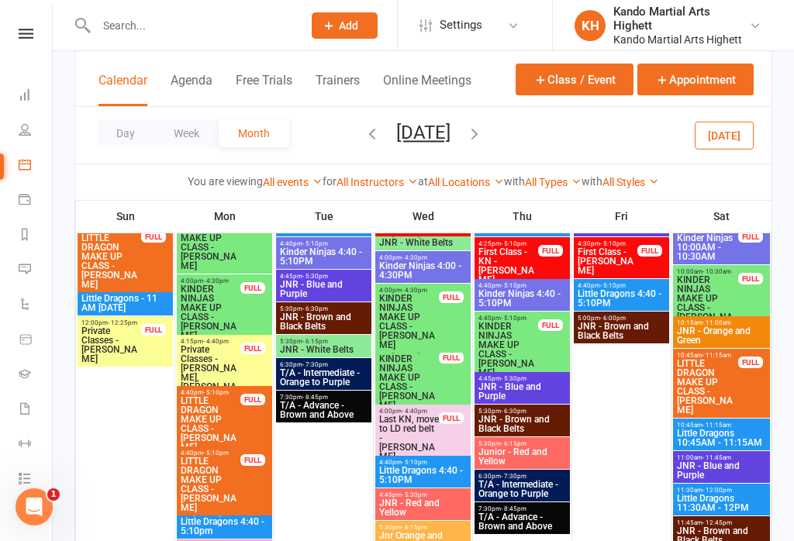
click at [483, 136] on icon "button" at bounding box center [474, 133] width 17 height 17
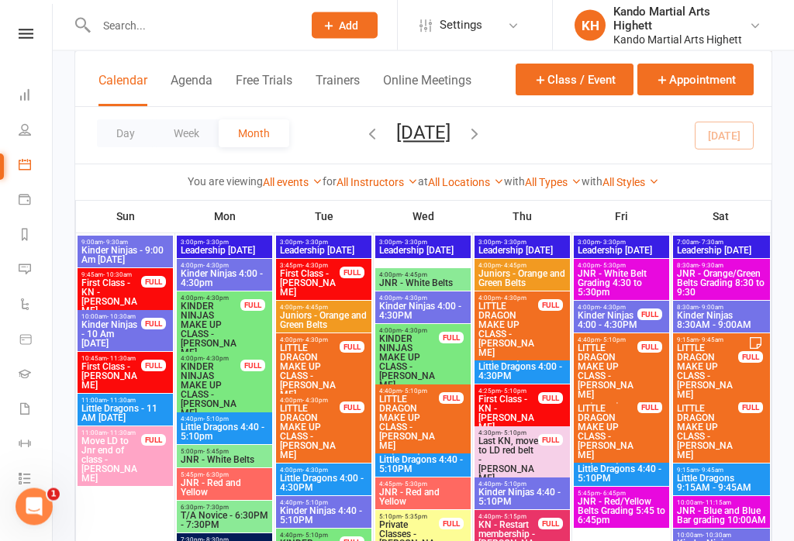
scroll to position [2177, 0]
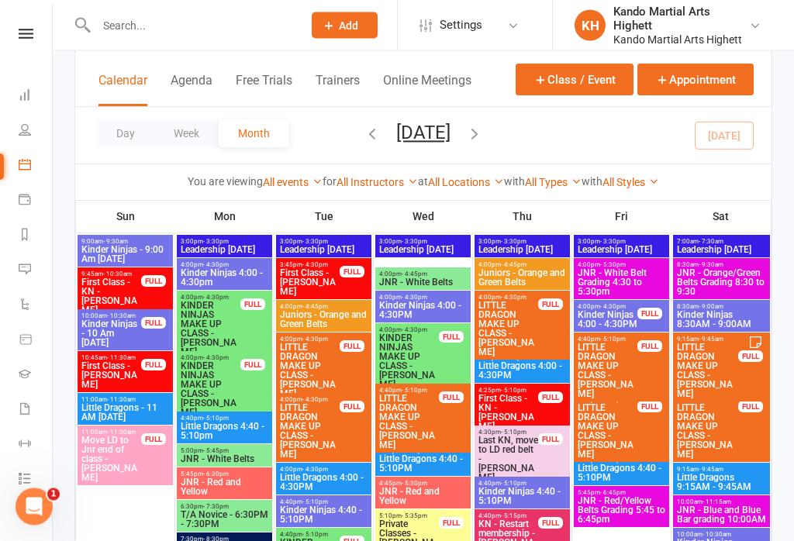
click at [641, 315] on div "FULL" at bounding box center [649, 315] width 25 height 12
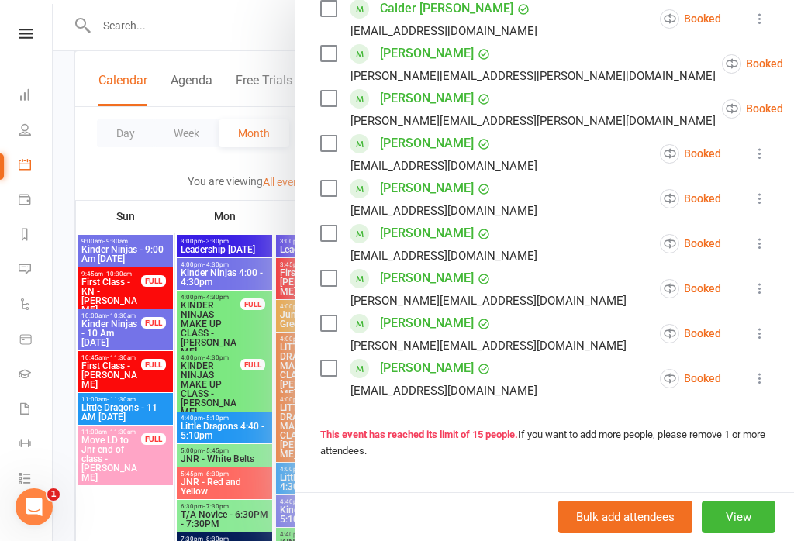
scroll to position [599, 0]
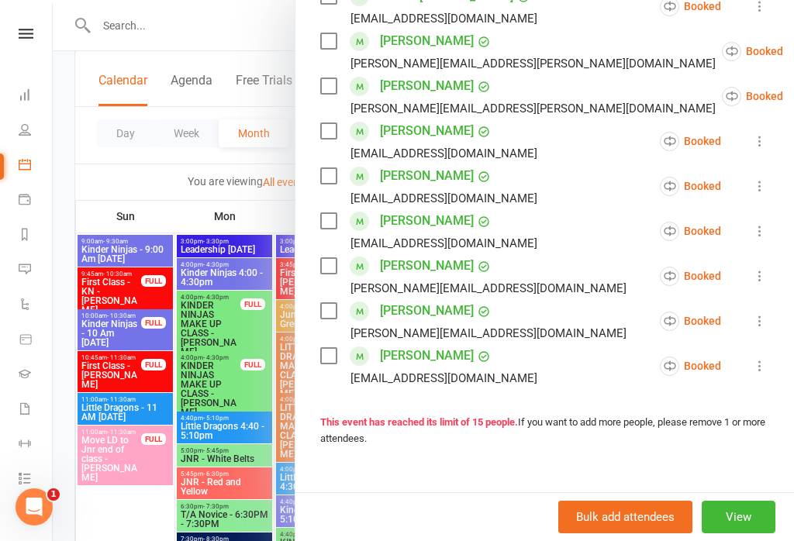
click at [228, 417] on div at bounding box center [423, 270] width 741 height 541
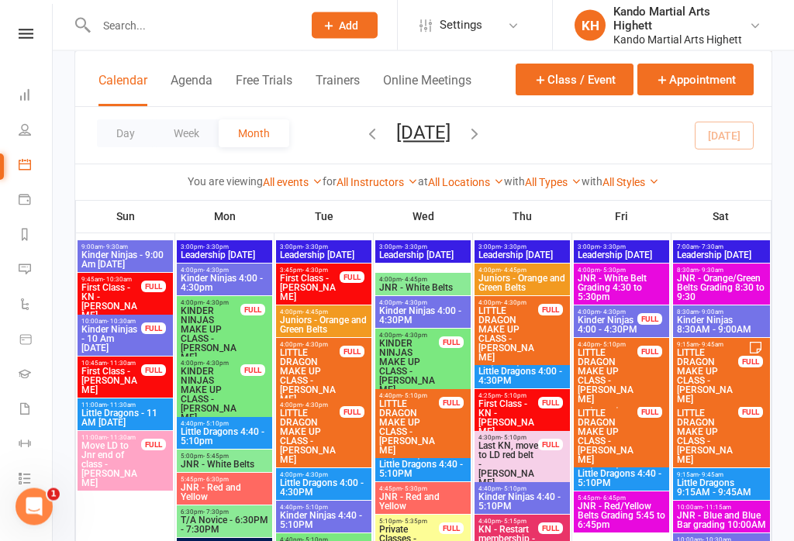
scroll to position [2171, 0]
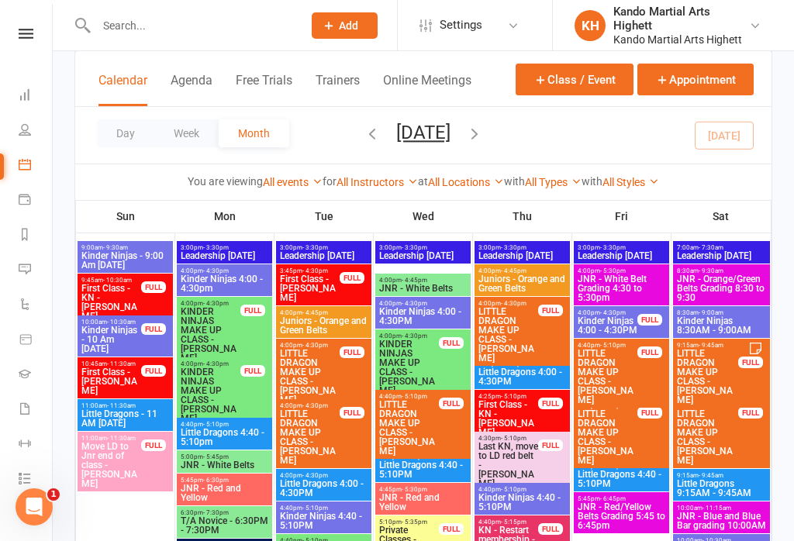
click at [639, 316] on div "FULL" at bounding box center [649, 320] width 25 height 12
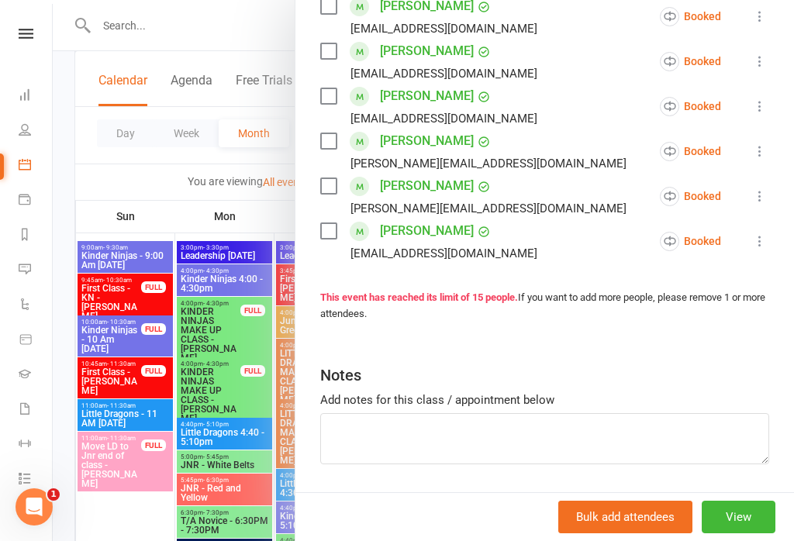
scroll to position [724, 0]
click at [286, 254] on div at bounding box center [423, 270] width 741 height 541
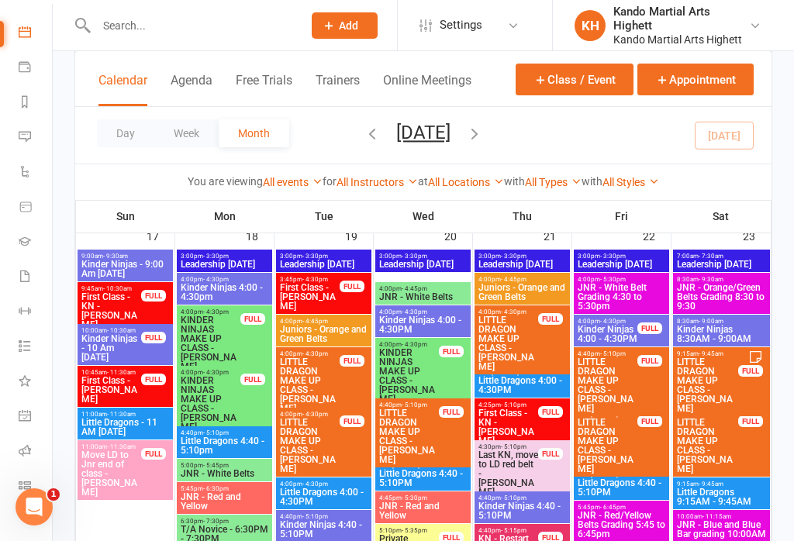
scroll to position [131, -1]
click at [20, 462] on link "Roll call" at bounding box center [36, 454] width 35 height 35
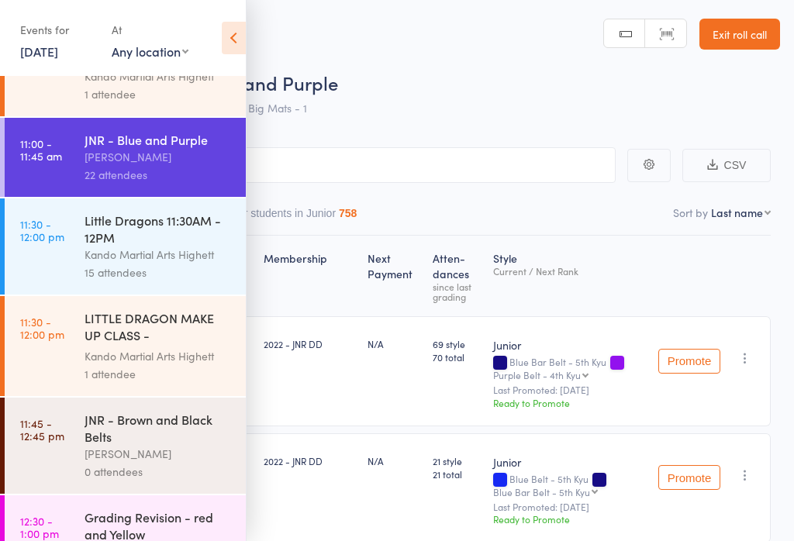
scroll to position [877, 0]
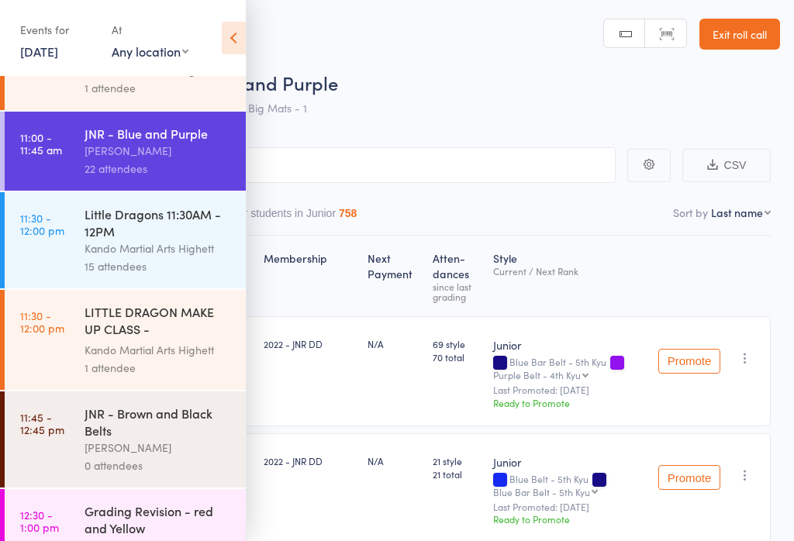
click at [173, 257] on div "Kando Martial Arts Highett" at bounding box center [159, 249] width 148 height 18
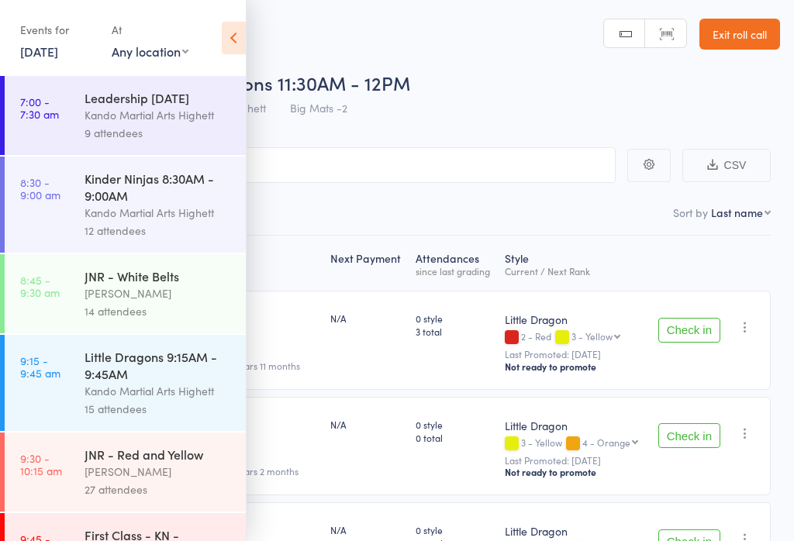
click at [276, 38] on header "Roll Call for Little Dragons 11:30AM - 12PM [DATE] 11:30 Kando Martial Arts Hig…" at bounding box center [397, 62] width 794 height 124
click at [238, 28] on icon at bounding box center [234, 38] width 24 height 33
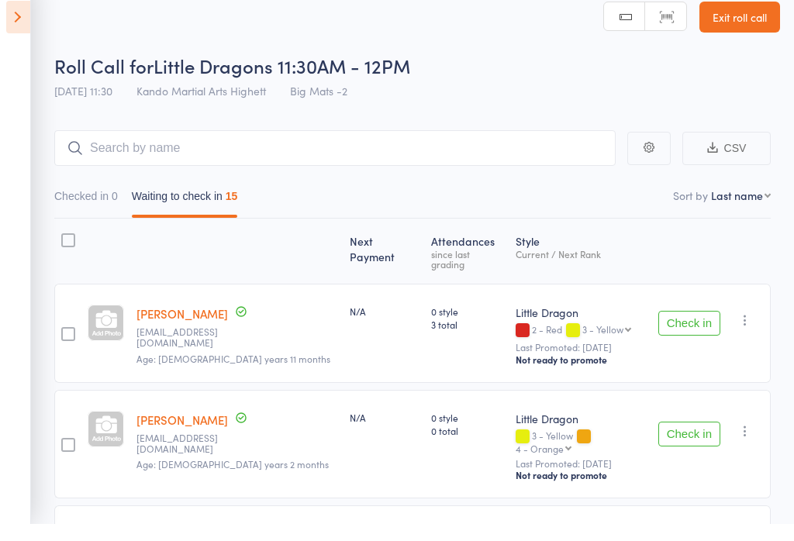
click at [703, 328] on button "Check in" at bounding box center [689, 340] width 62 height 25
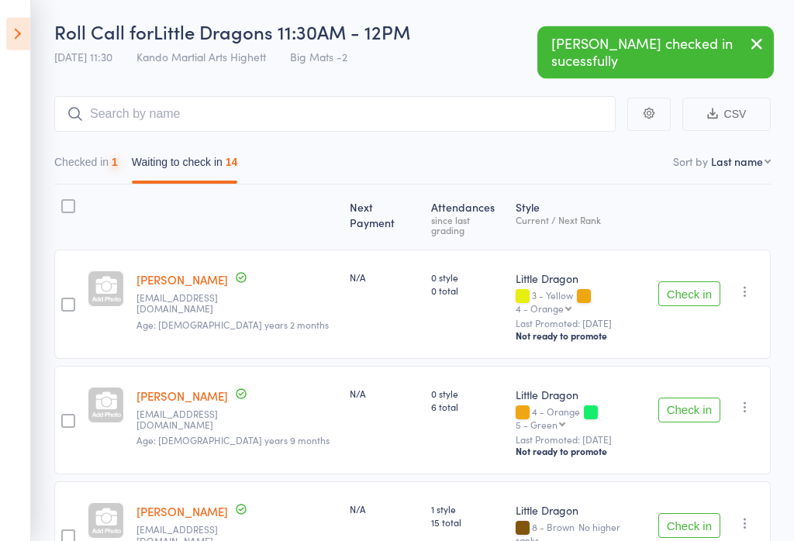
scroll to position [51, 0]
click at [696, 282] on button "Check in" at bounding box center [689, 294] width 62 height 25
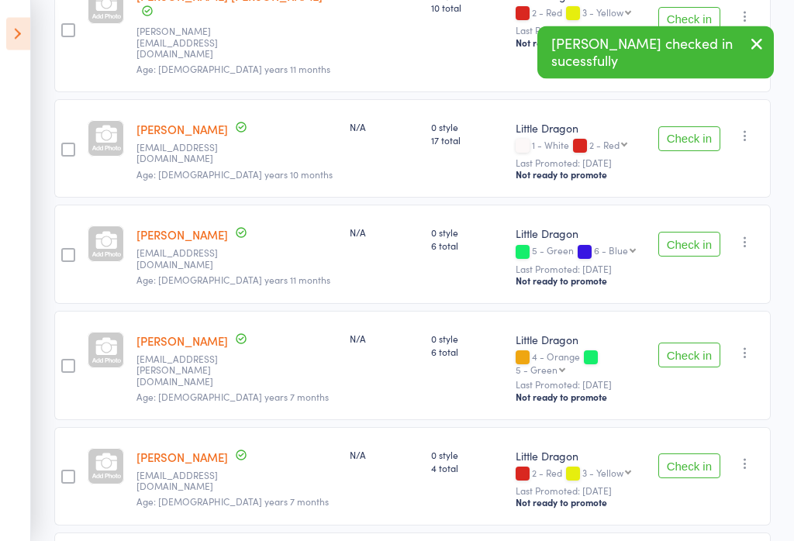
scroll to position [566, 0]
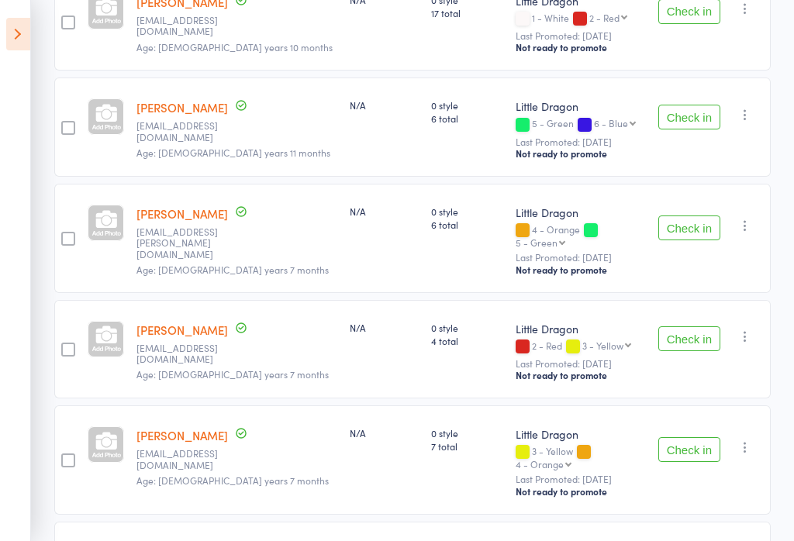
click at [682, 437] on button "Check in" at bounding box center [689, 449] width 62 height 25
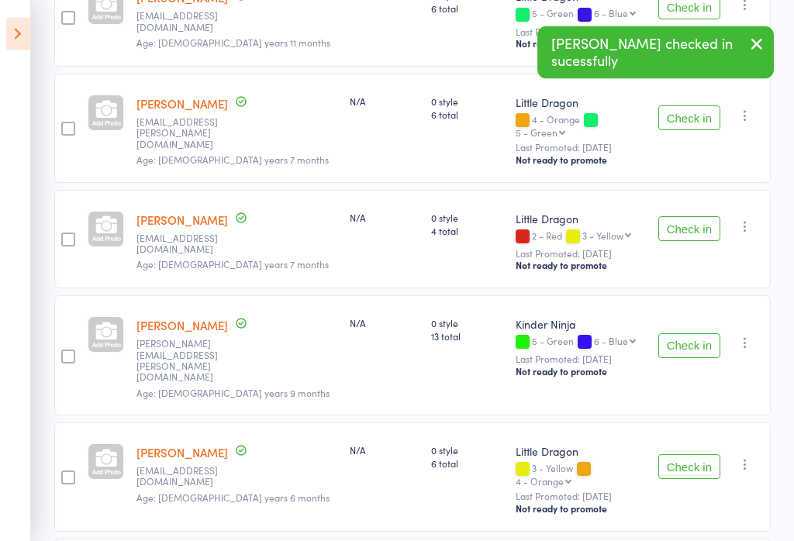
click at [693, 334] on button "Check in" at bounding box center [689, 346] width 62 height 25
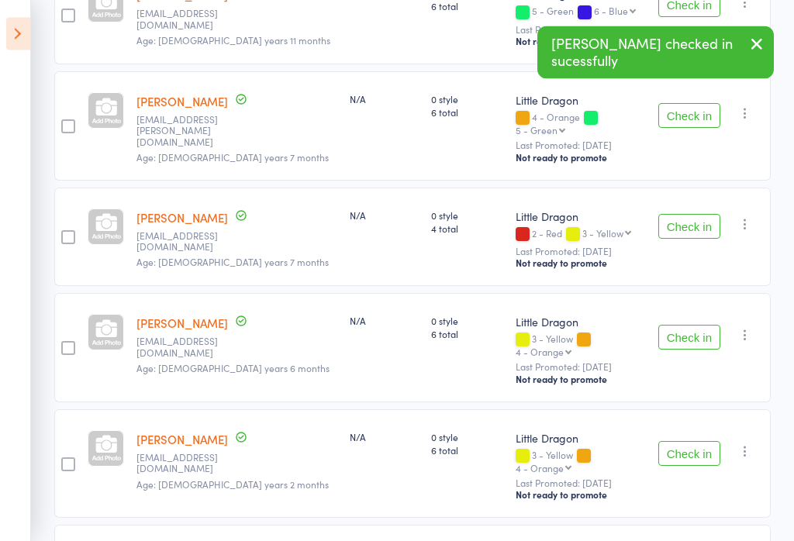
scroll to position [808, 0]
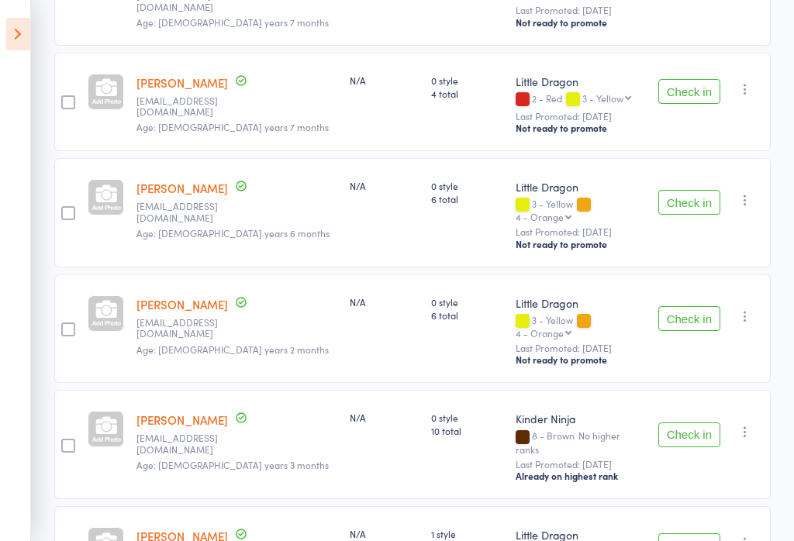
click at [690, 423] on button "Check in" at bounding box center [689, 435] width 62 height 25
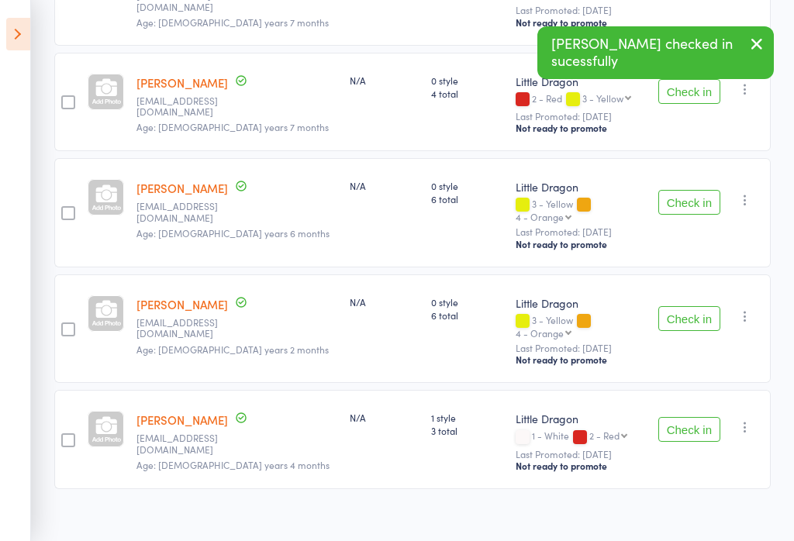
scroll to position [854, 0]
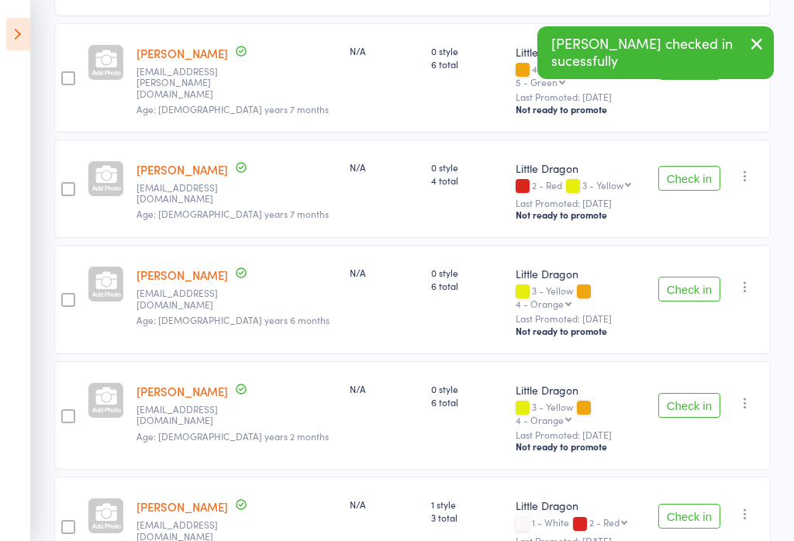
click at [703, 504] on button "Check in" at bounding box center [689, 516] width 62 height 25
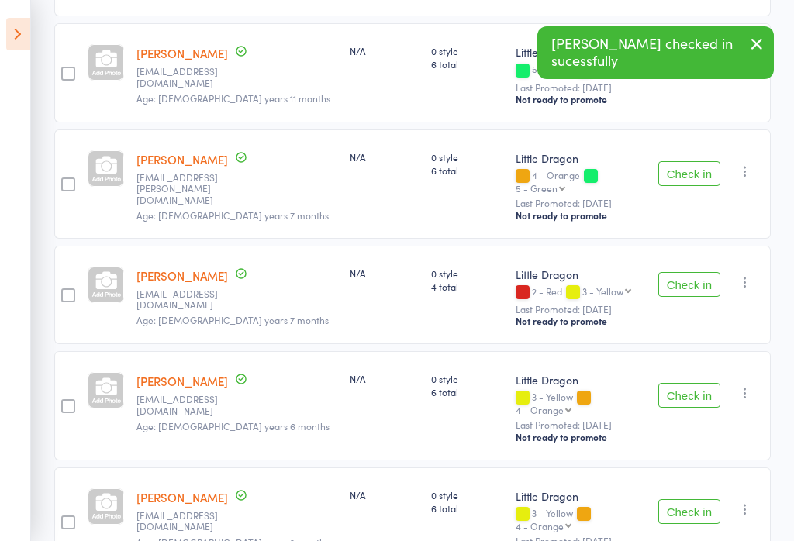
click at [698, 499] on button "Check in" at bounding box center [689, 511] width 62 height 25
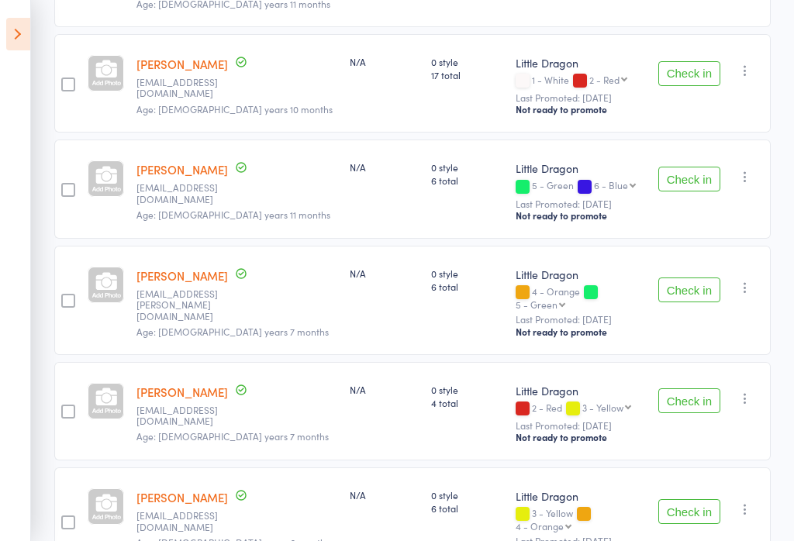
scroll to position [641, 0]
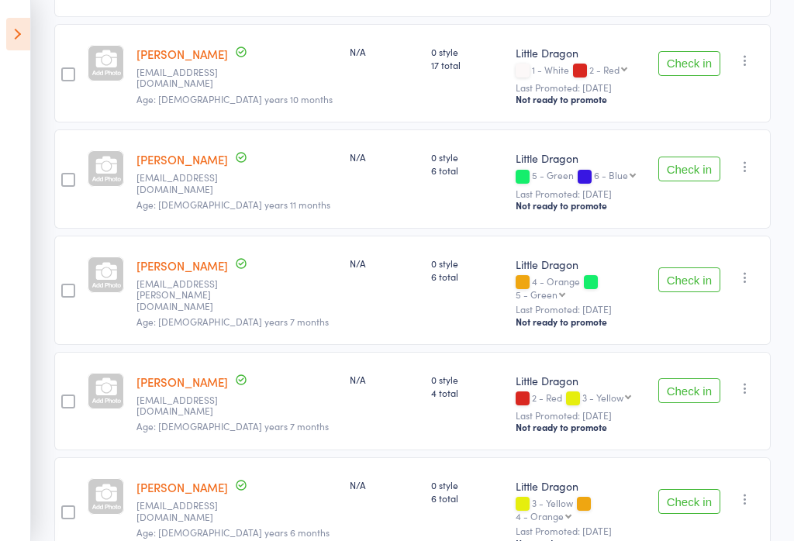
click at [688, 378] on button "Check in" at bounding box center [689, 390] width 62 height 25
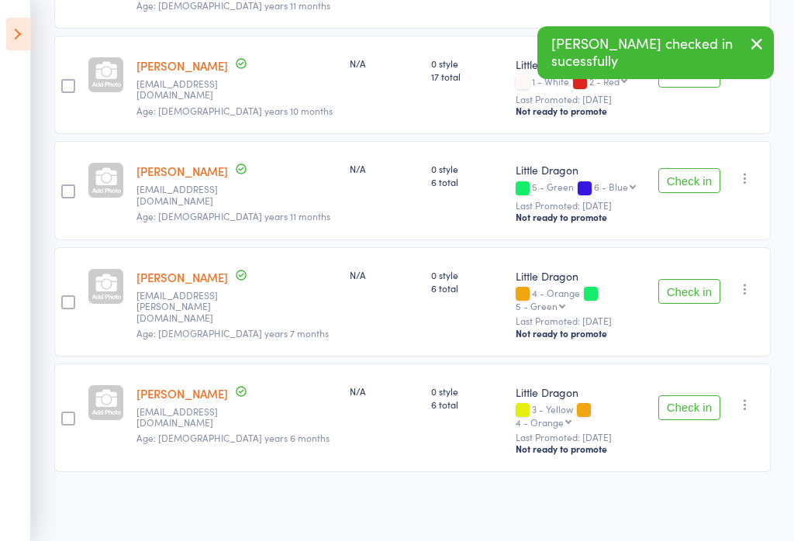
scroll to position [534, 0]
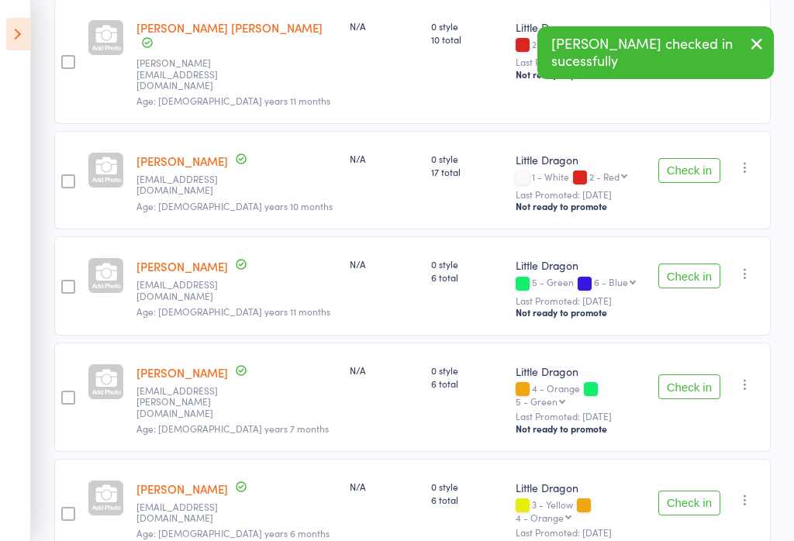
click at [689, 491] on button "Check in" at bounding box center [689, 503] width 62 height 25
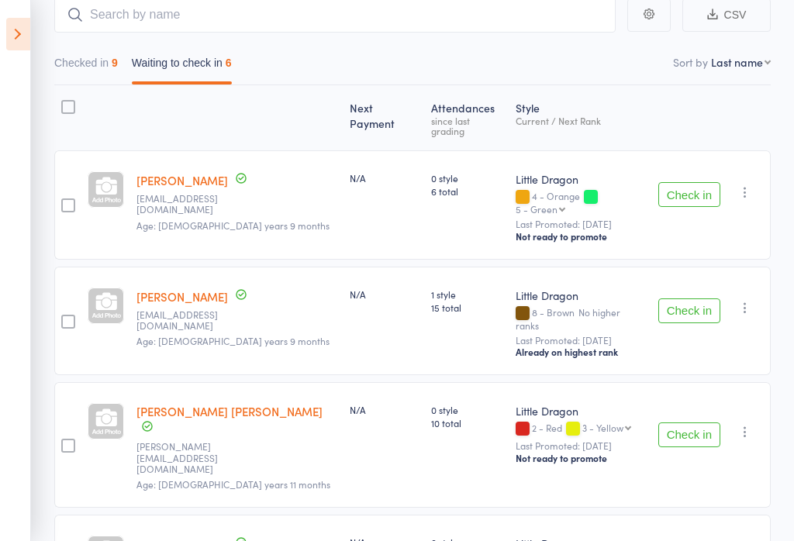
scroll to position [142, 0]
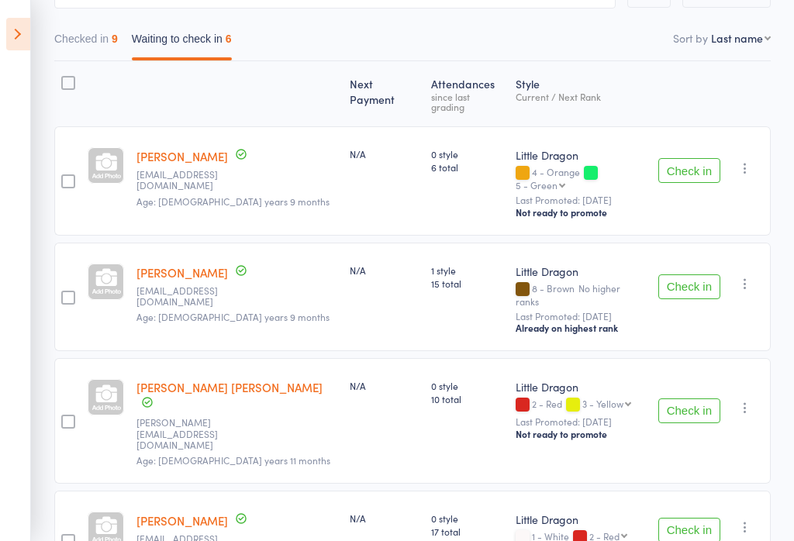
click at [102, 44] on button "Checked in 9" at bounding box center [86, 43] width 64 height 36
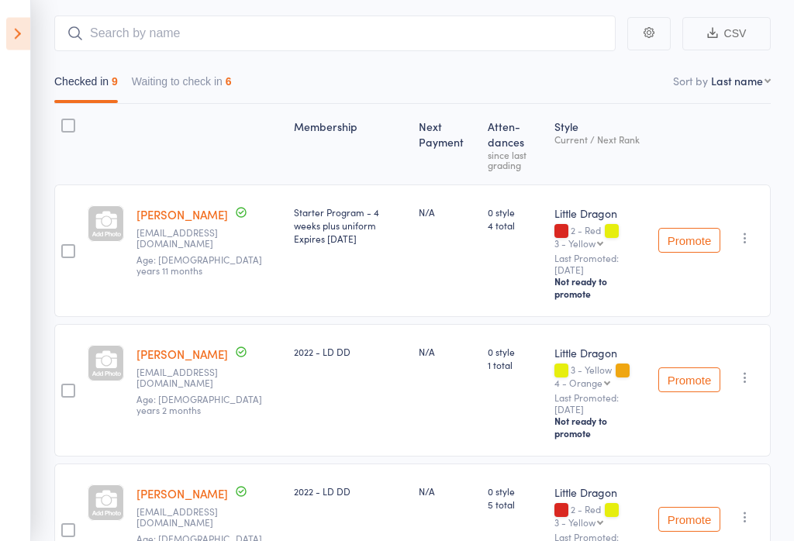
click at [182, 102] on button "Waiting to check in 6" at bounding box center [182, 86] width 100 height 36
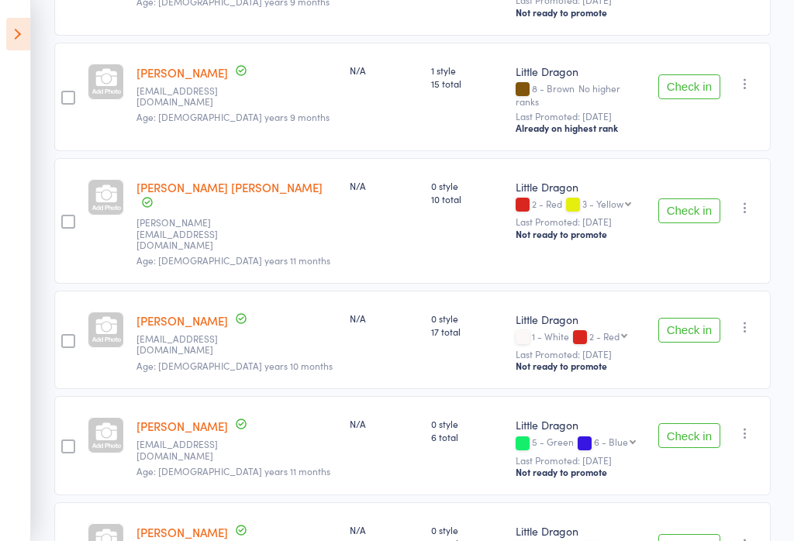
scroll to position [428, 0]
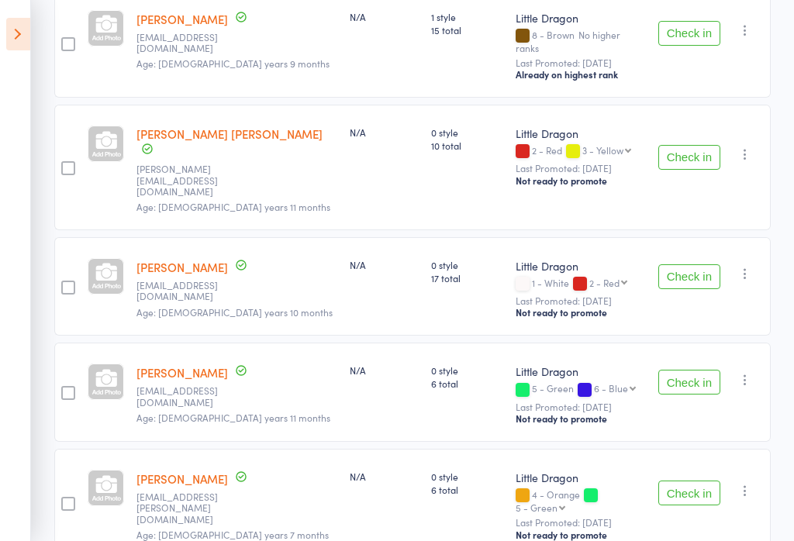
click at [707, 370] on button "Check in" at bounding box center [689, 382] width 62 height 25
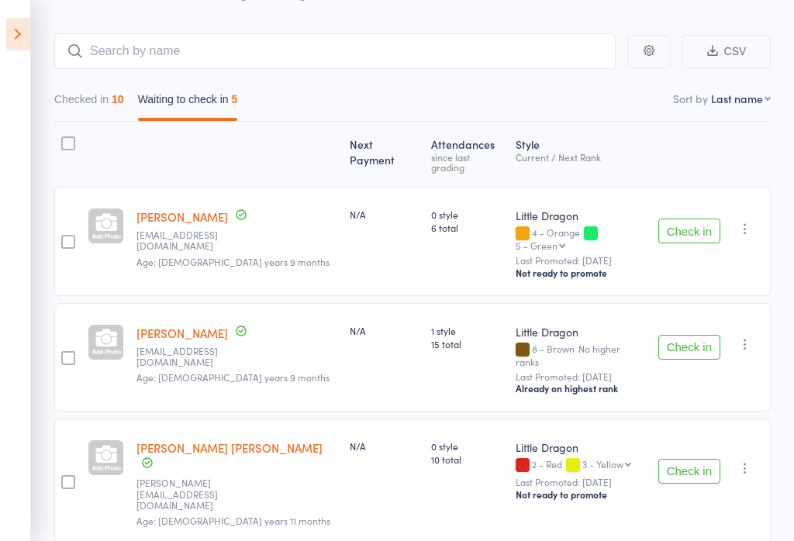
scroll to position [113, 0]
click at [22, 28] on icon at bounding box center [18, 34] width 24 height 33
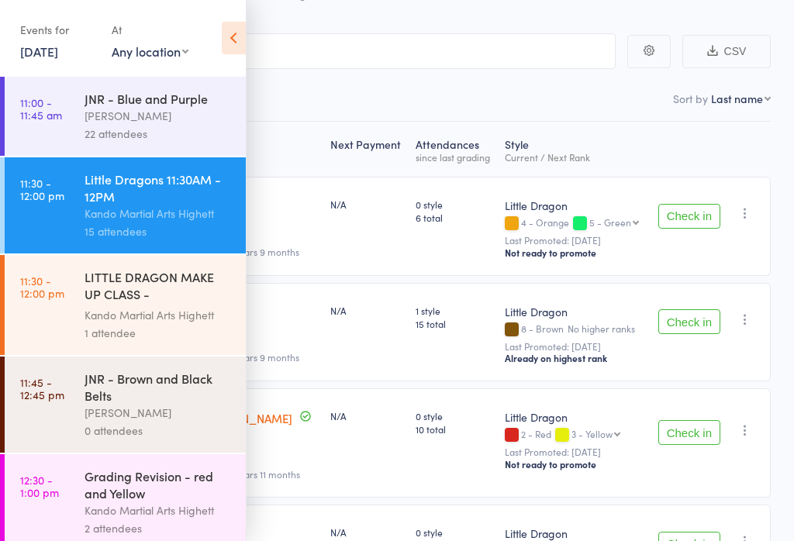
scroll to position [918, 0]
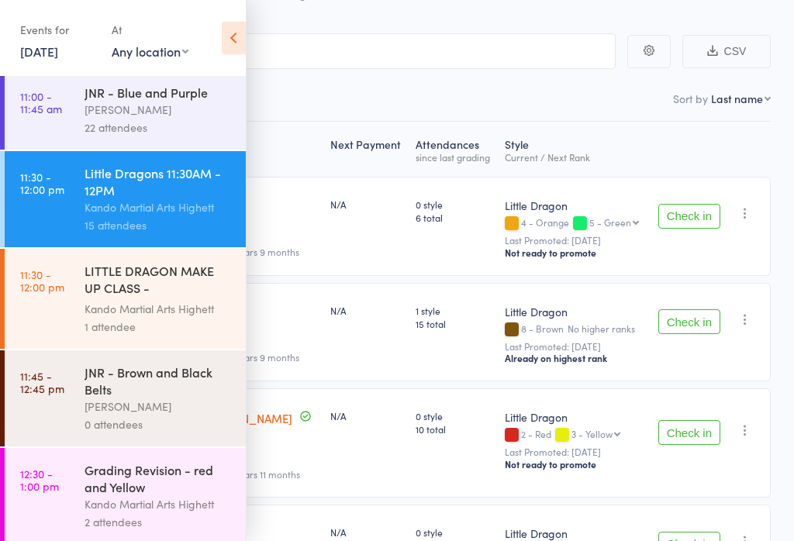
click at [106, 318] on div "Kando Martial Arts Highett" at bounding box center [159, 309] width 148 height 18
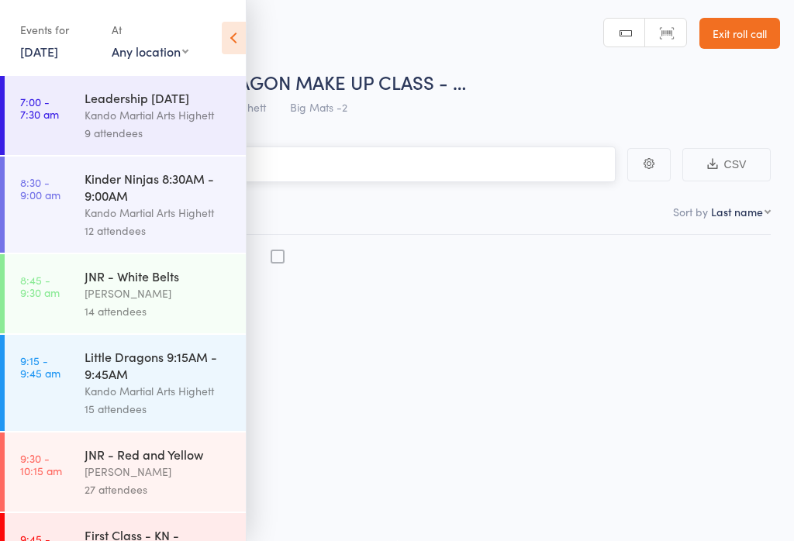
scroll to position [11, 0]
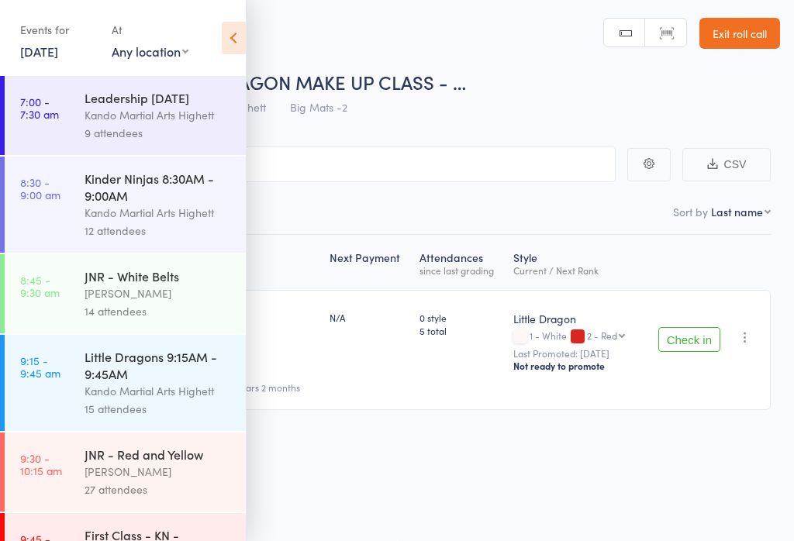
click at [676, 327] on button "Check in" at bounding box center [689, 339] width 62 height 25
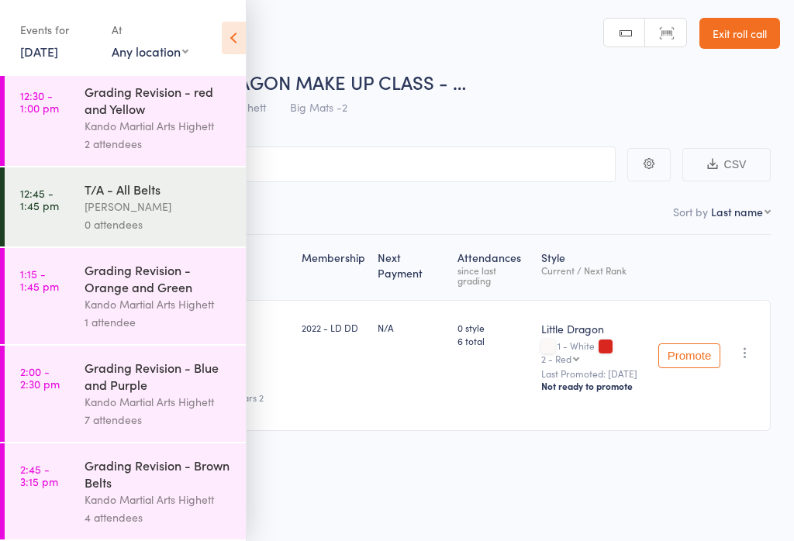
scroll to position [1336, 0]
click at [112, 285] on div "Grading Revision - Orange and Green" at bounding box center [159, 278] width 148 height 34
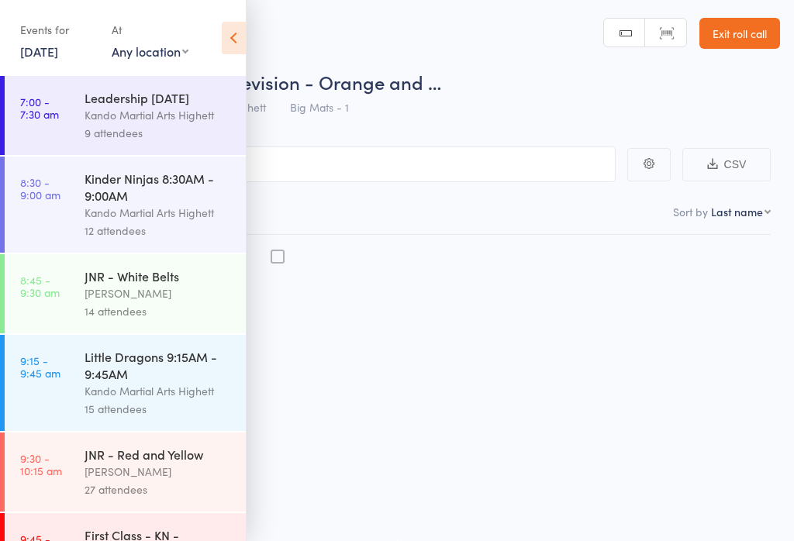
click at [231, 36] on icon at bounding box center [234, 38] width 24 height 33
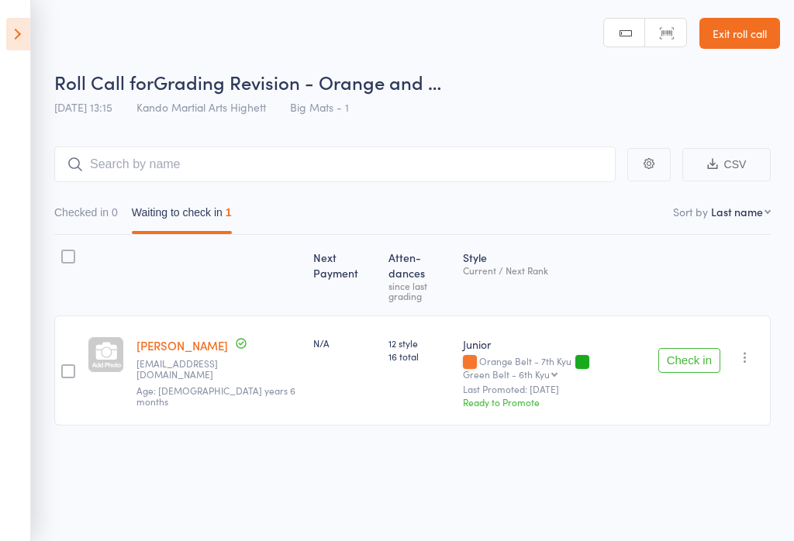
click at [20, 30] on icon at bounding box center [18, 34] width 24 height 33
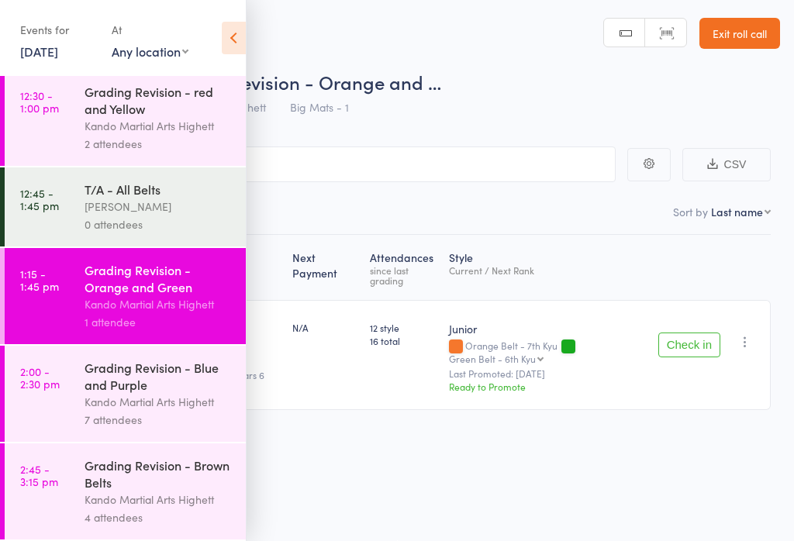
scroll to position [1339, 0]
click at [207, 32] on div "Events for [DATE] [DATE] [DATE] Sun Mon Tue Wed Thu Fri Sat 31 27 28 29 30 31 0…" at bounding box center [123, 39] width 246 height 78
click at [224, 38] on icon at bounding box center [234, 38] width 24 height 33
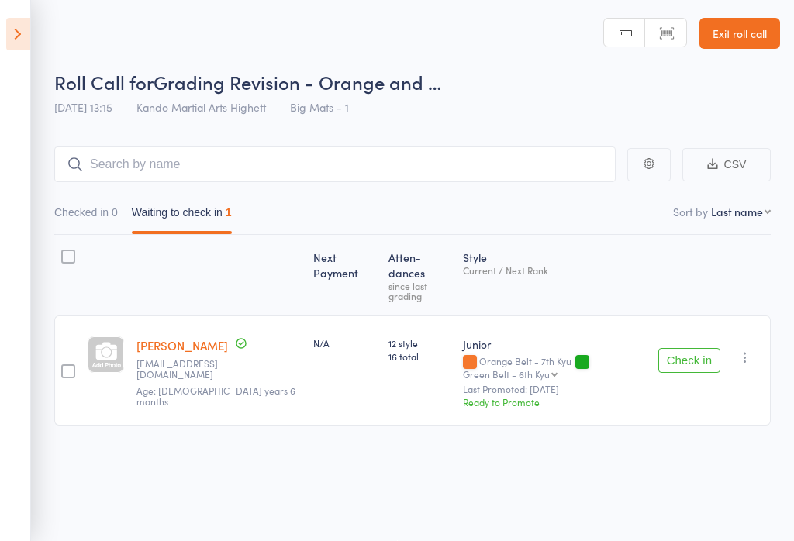
click at [18, 32] on icon at bounding box center [18, 34] width 24 height 33
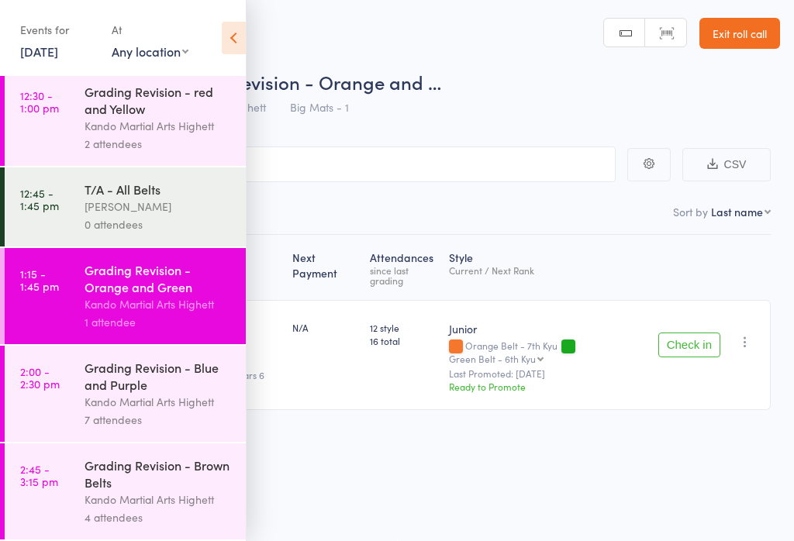
click at [161, 396] on div "Kando Martial Arts Highett" at bounding box center [159, 402] width 148 height 18
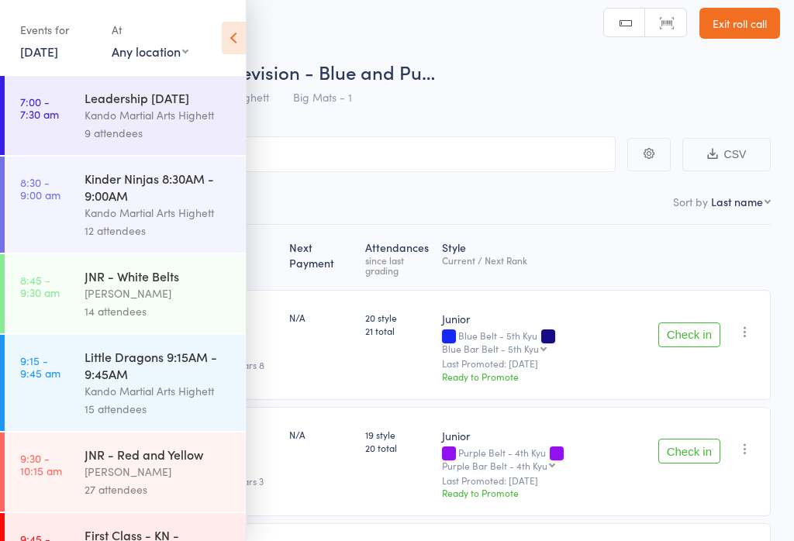
click at [244, 29] on icon at bounding box center [234, 38] width 24 height 33
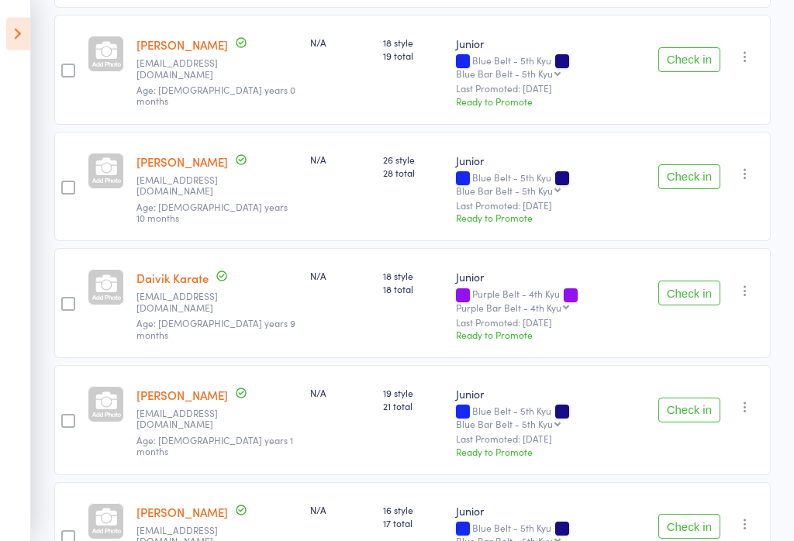
scroll to position [574, 0]
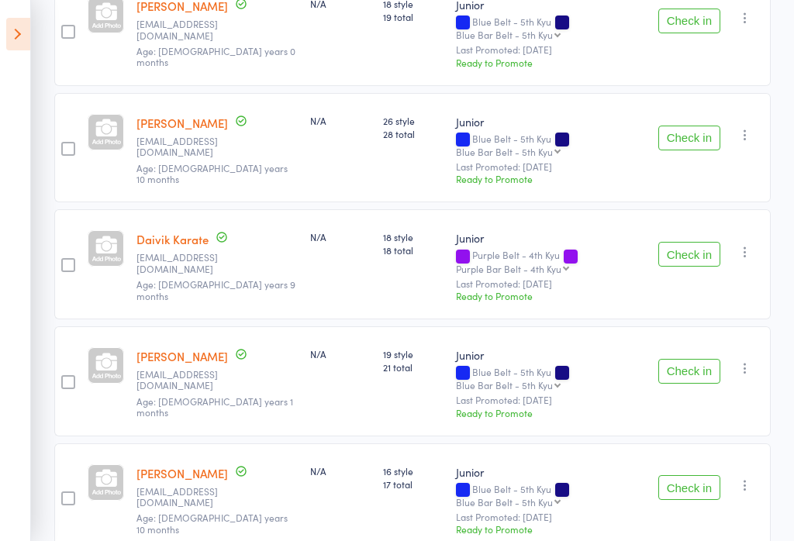
click at [22, 42] on icon at bounding box center [18, 34] width 24 height 33
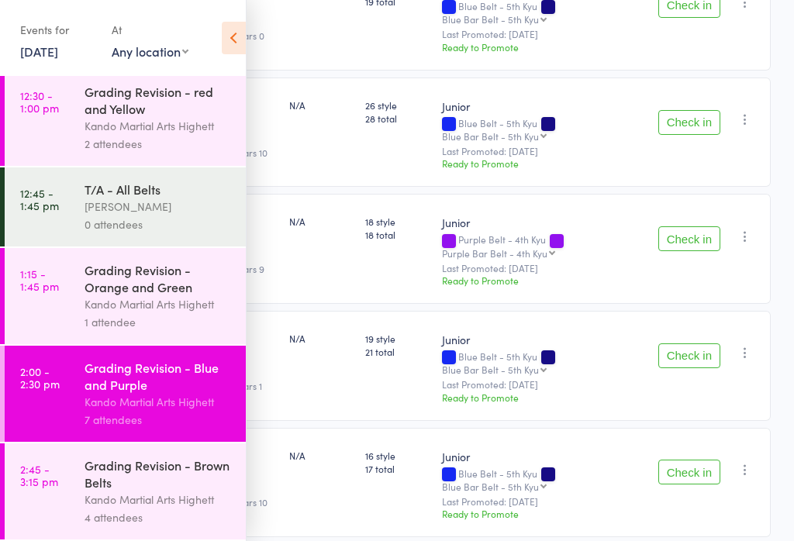
scroll to position [1314, 0]
click at [128, 491] on div "Grading Revision - Brown Belts" at bounding box center [159, 474] width 148 height 34
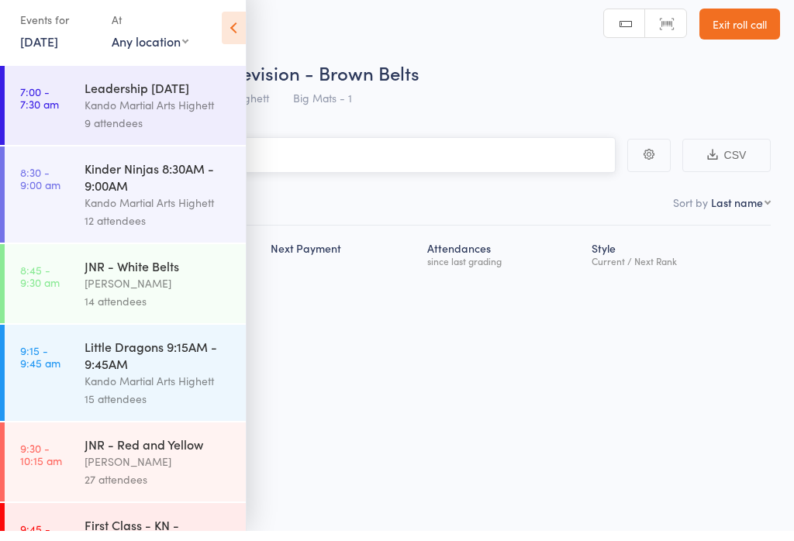
scroll to position [11, 0]
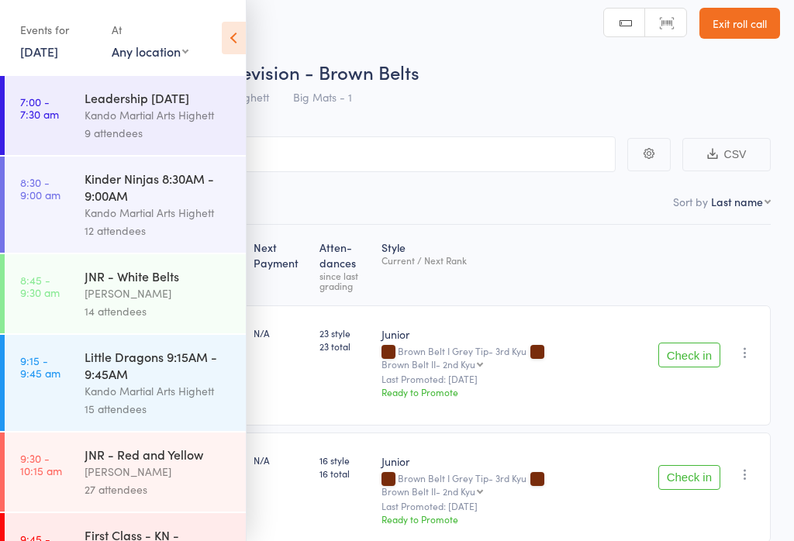
click at [226, 43] on icon at bounding box center [234, 38] width 24 height 33
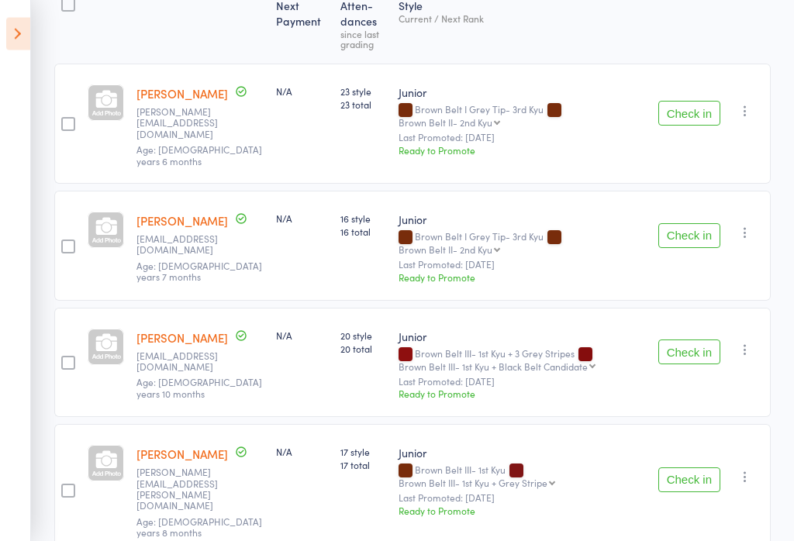
scroll to position [261, 0]
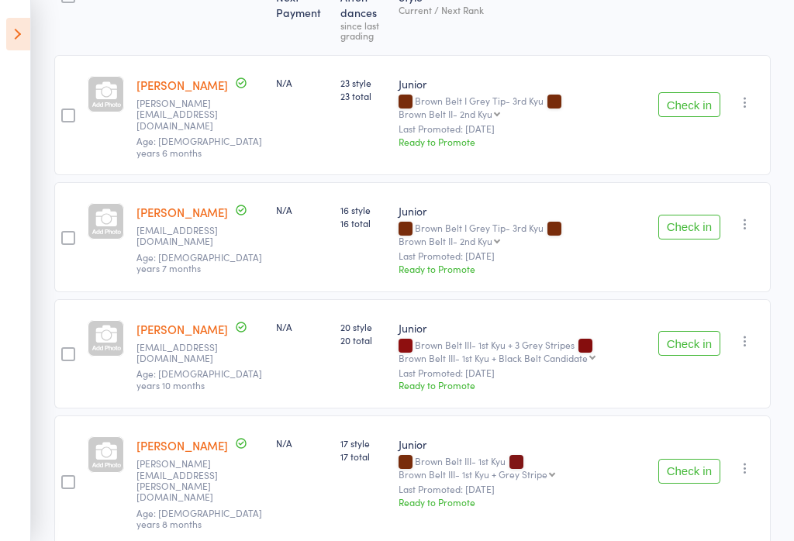
click at [21, 29] on icon at bounding box center [18, 34] width 24 height 33
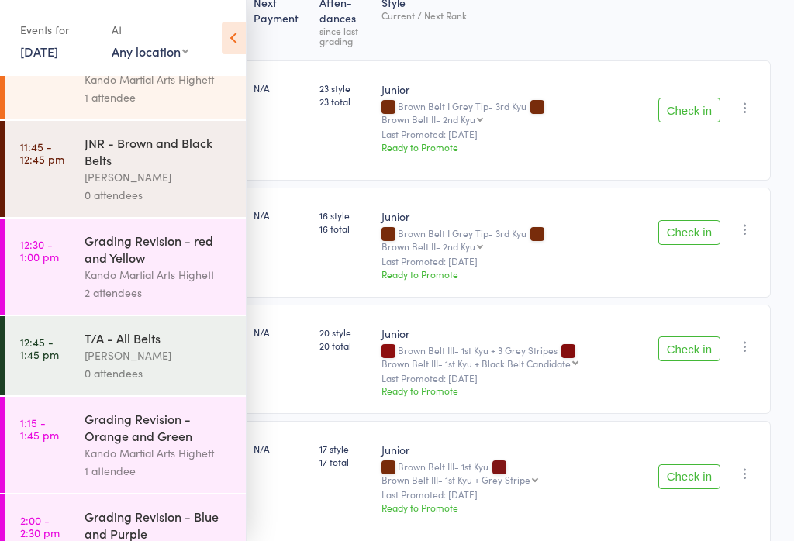
scroll to position [1142, 0]
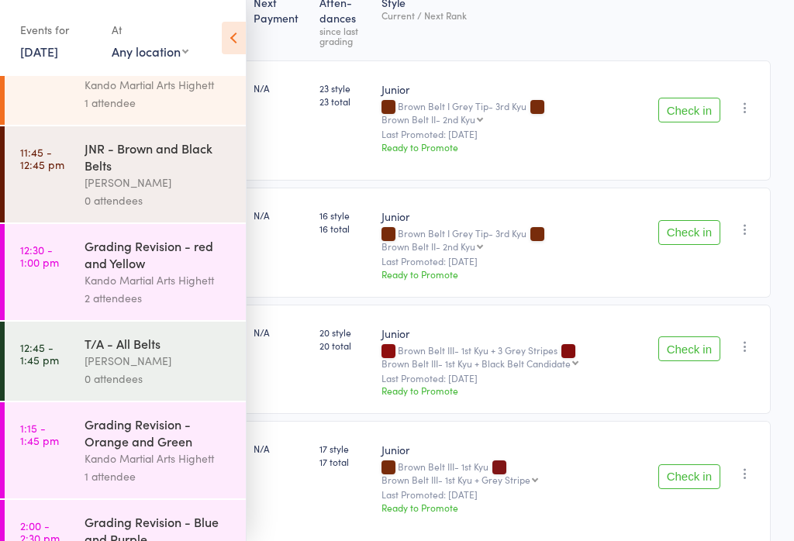
click at [150, 289] on div "Kando Martial Arts Highett" at bounding box center [159, 280] width 148 height 18
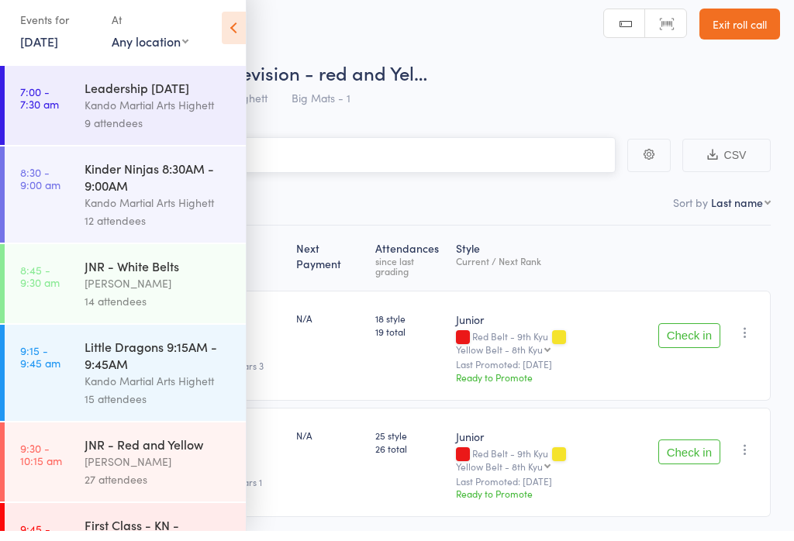
scroll to position [11, 0]
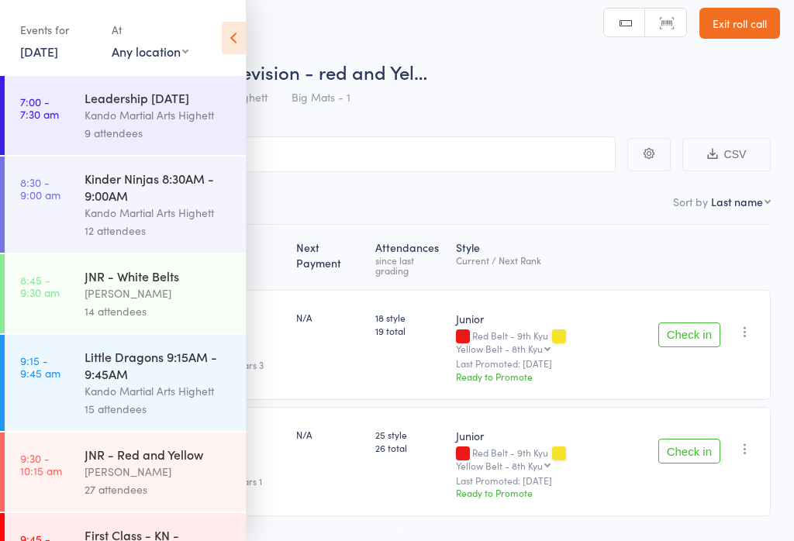
click at [223, 50] on icon at bounding box center [234, 38] width 24 height 33
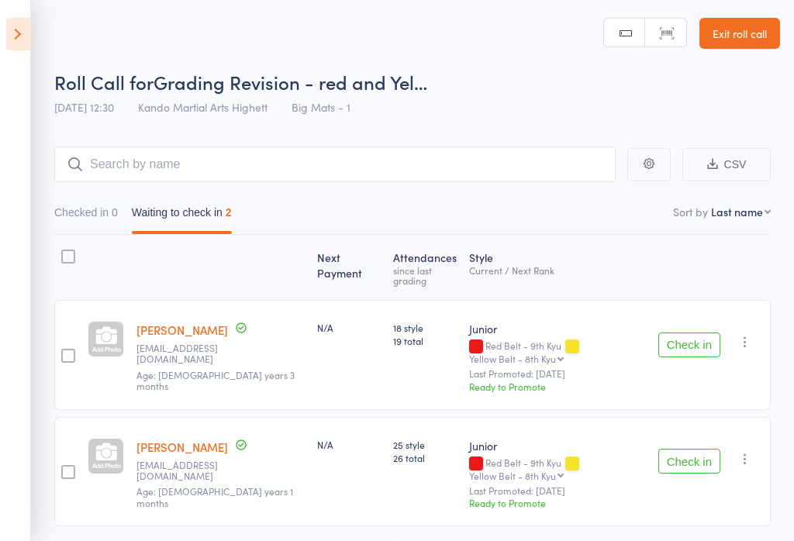
scroll to position [0, 0]
click at [27, 22] on icon at bounding box center [18, 34] width 24 height 33
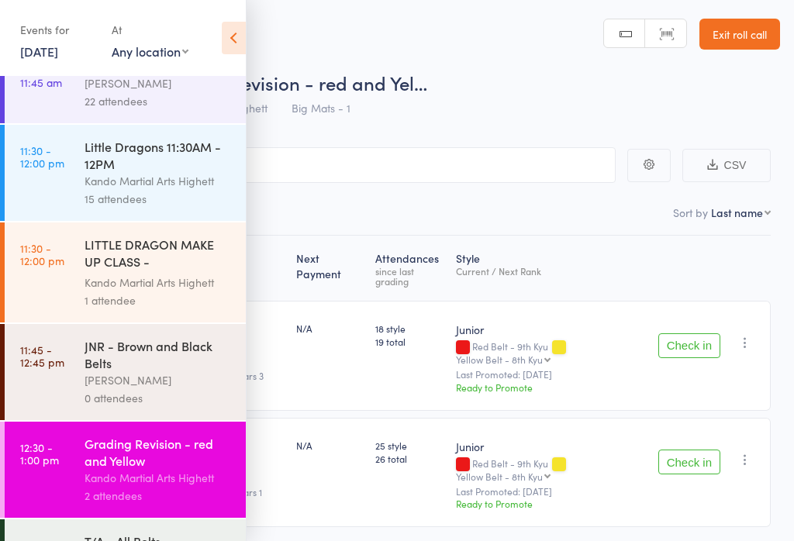
scroll to position [928, 0]
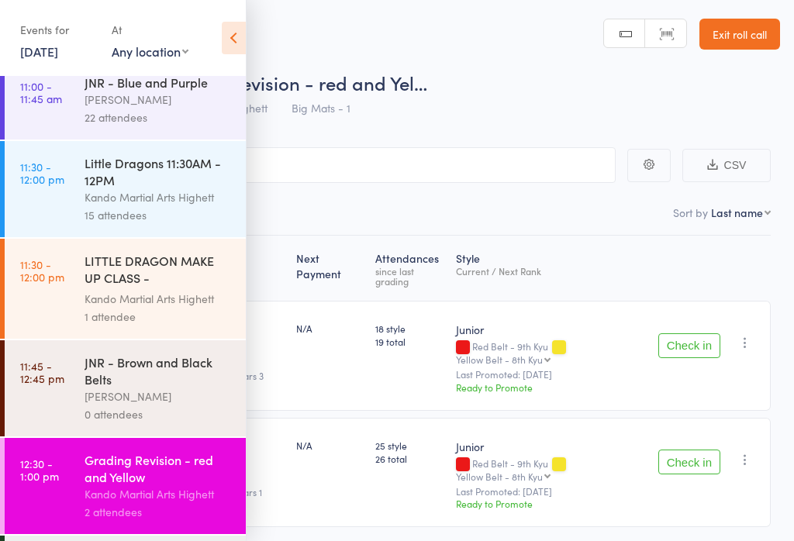
click at [154, 206] on div "Kando Martial Arts Highett" at bounding box center [159, 197] width 148 height 18
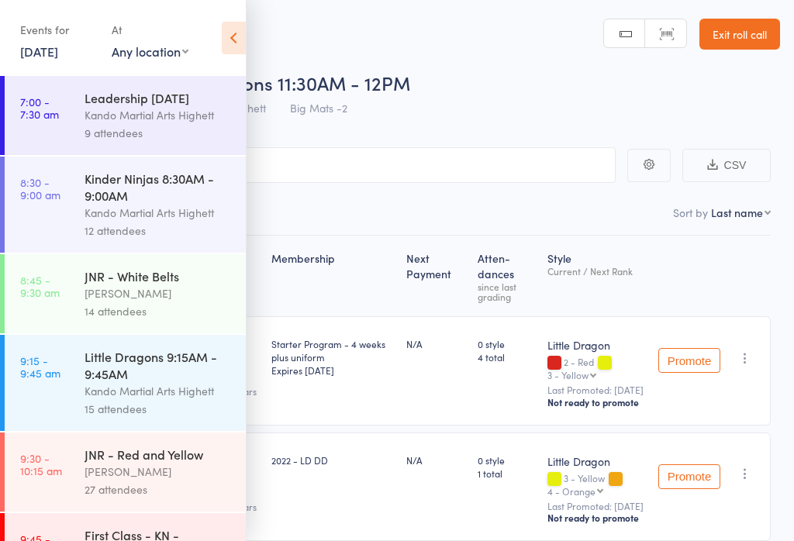
click at [245, 40] on icon at bounding box center [234, 38] width 24 height 33
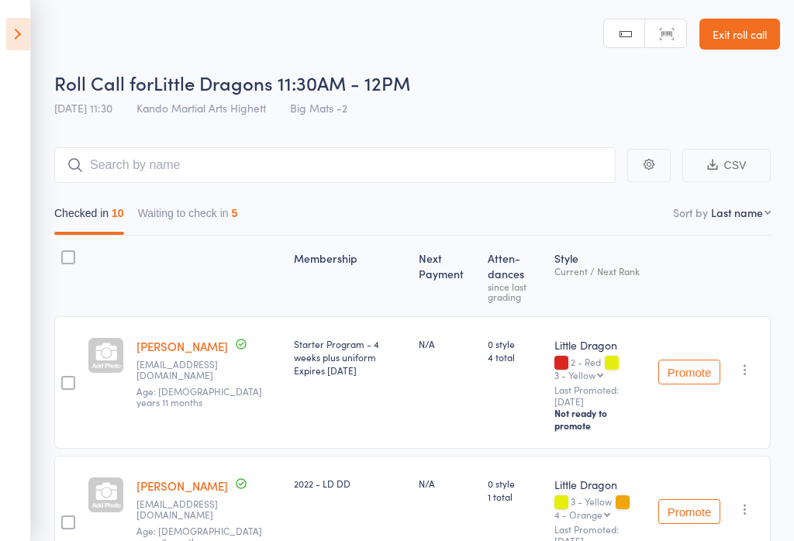
click at [170, 206] on button "Waiting to check in 5" at bounding box center [188, 217] width 100 height 36
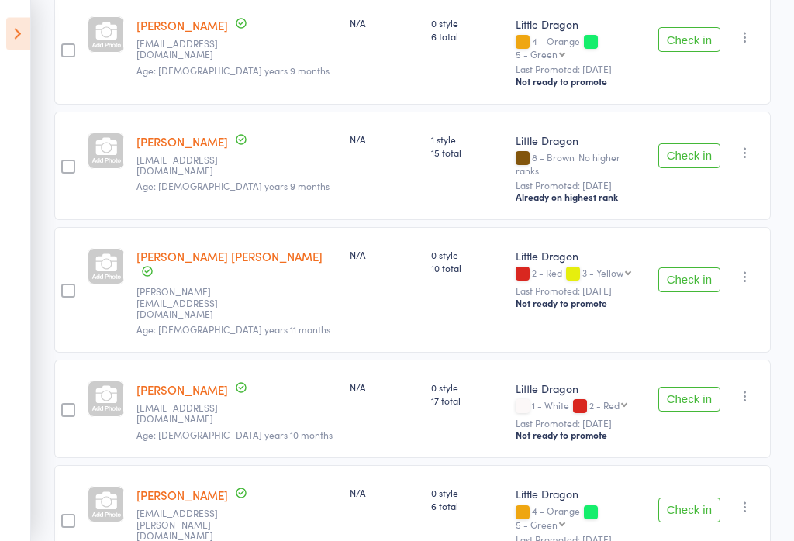
scroll to position [312, 0]
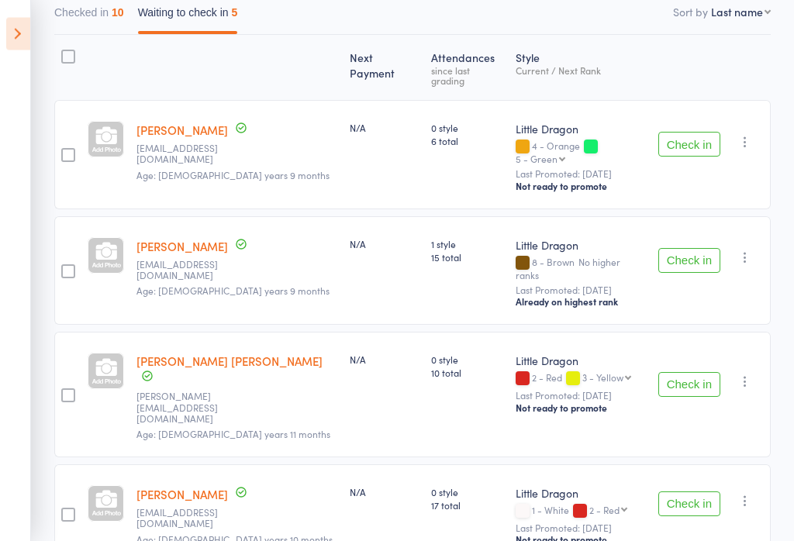
click at [26, 39] on icon at bounding box center [18, 34] width 24 height 33
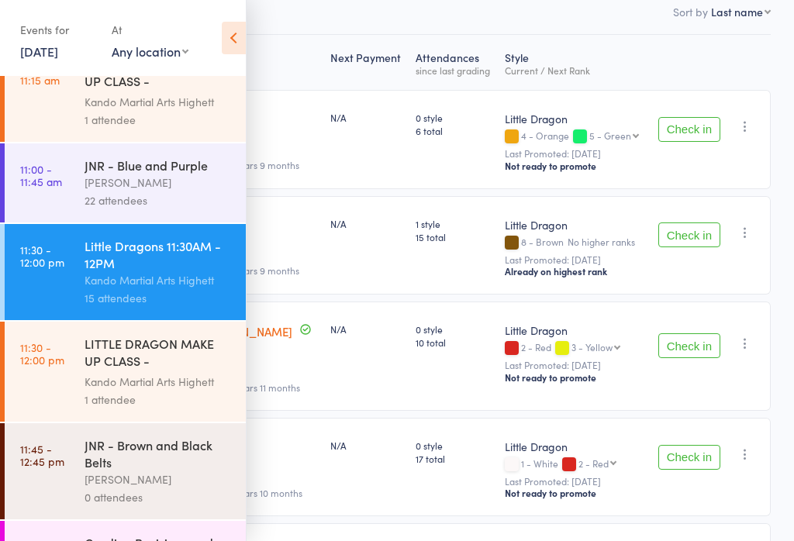
scroll to position [855, 0]
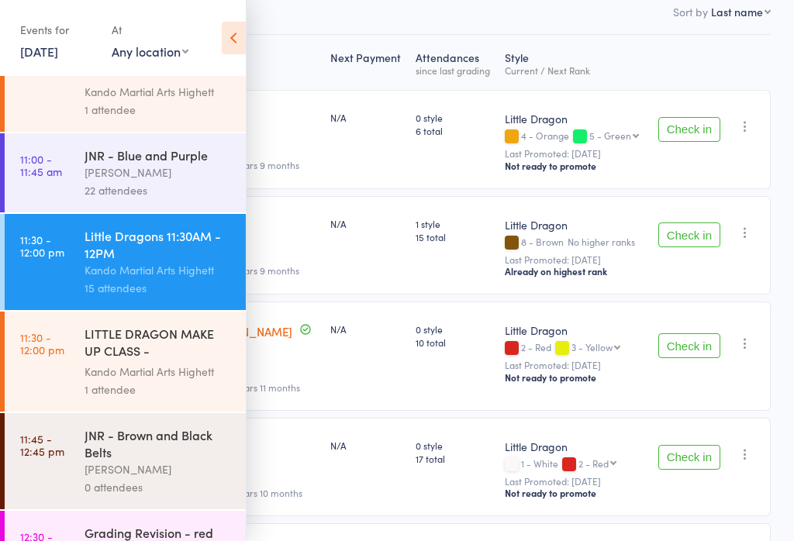
click at [52, 356] on time "11:30 - 12:00 pm" at bounding box center [42, 343] width 44 height 25
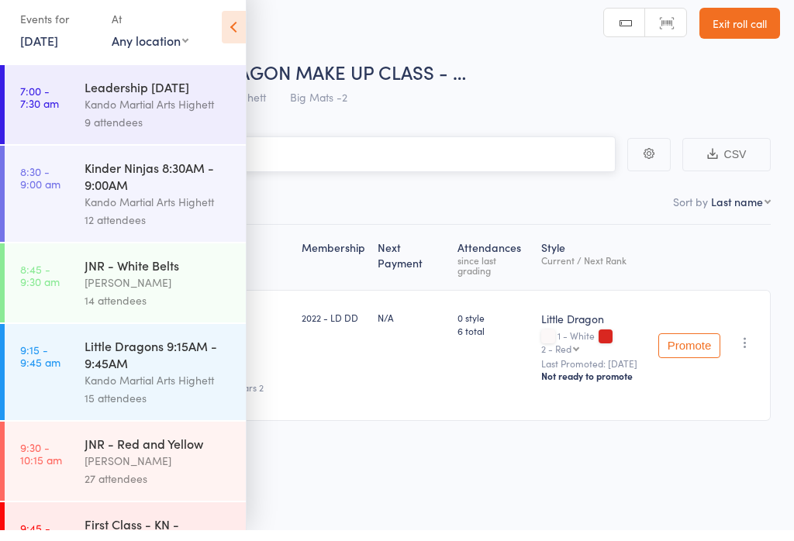
scroll to position [11, 0]
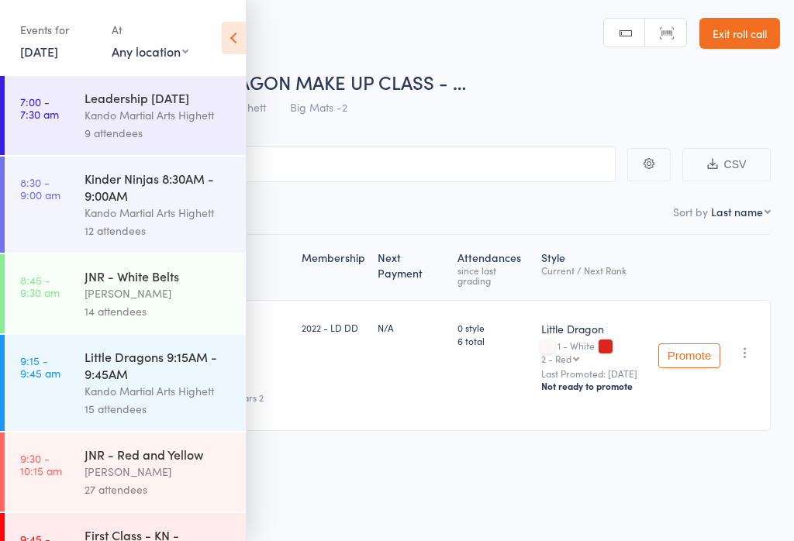
click at [223, 46] on icon at bounding box center [234, 38] width 24 height 33
